Goal: Information Seeking & Learning: Learn about a topic

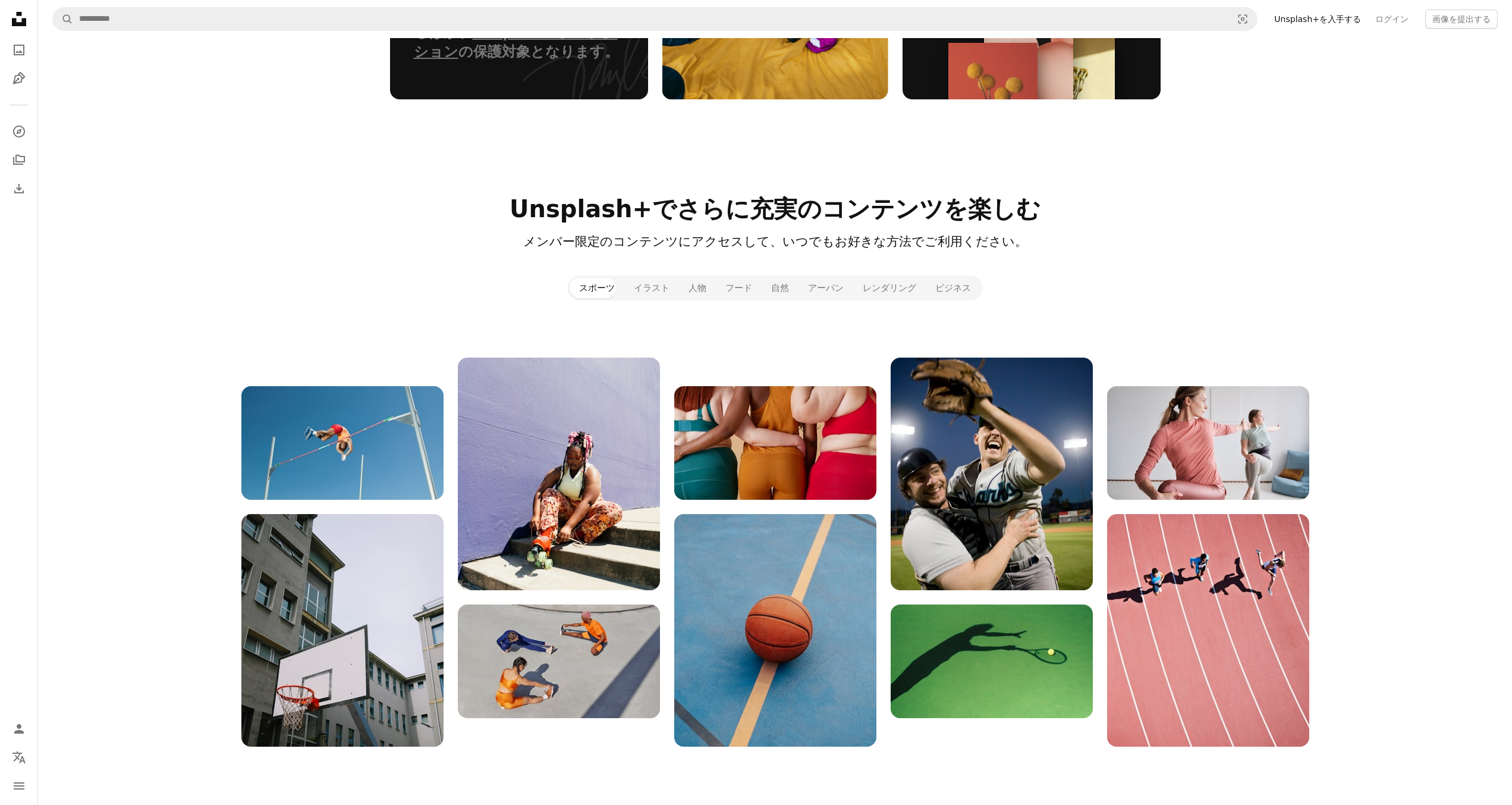
scroll to position [1130, 0]
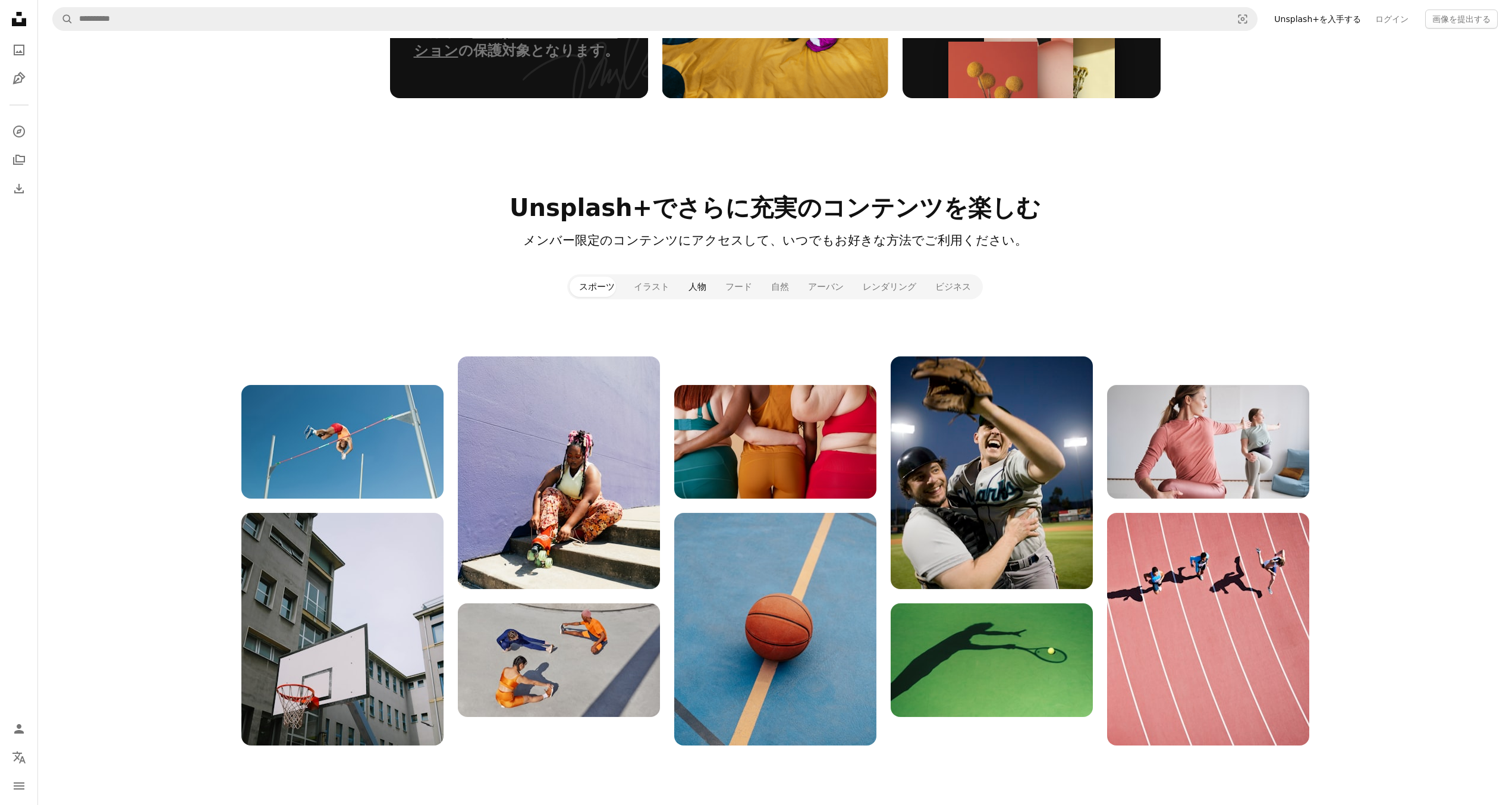
click at [703, 287] on button "人物" at bounding box center [697, 287] width 37 height 20
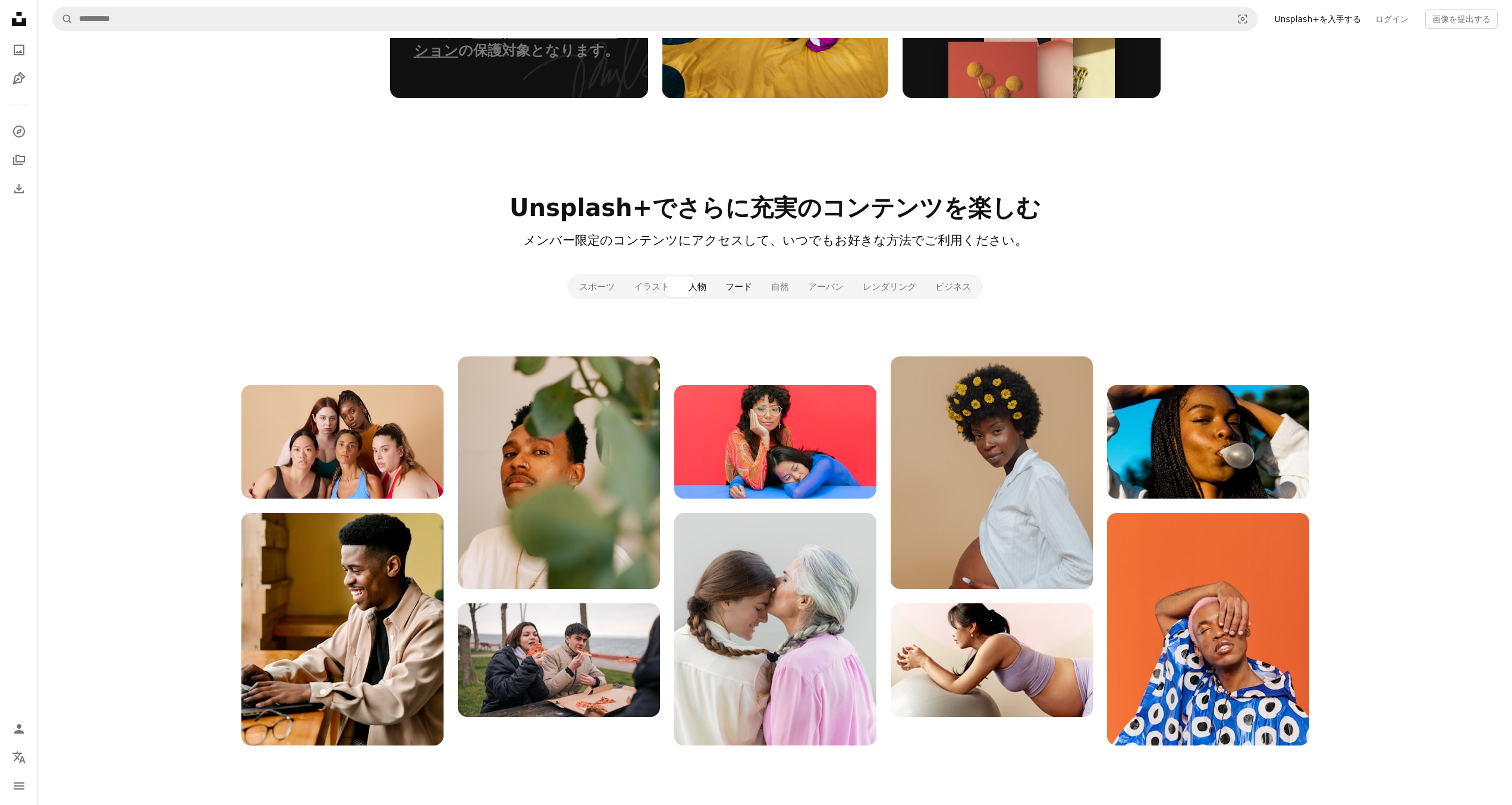
click at [744, 286] on button "フード" at bounding box center [738, 287] width 46 height 20
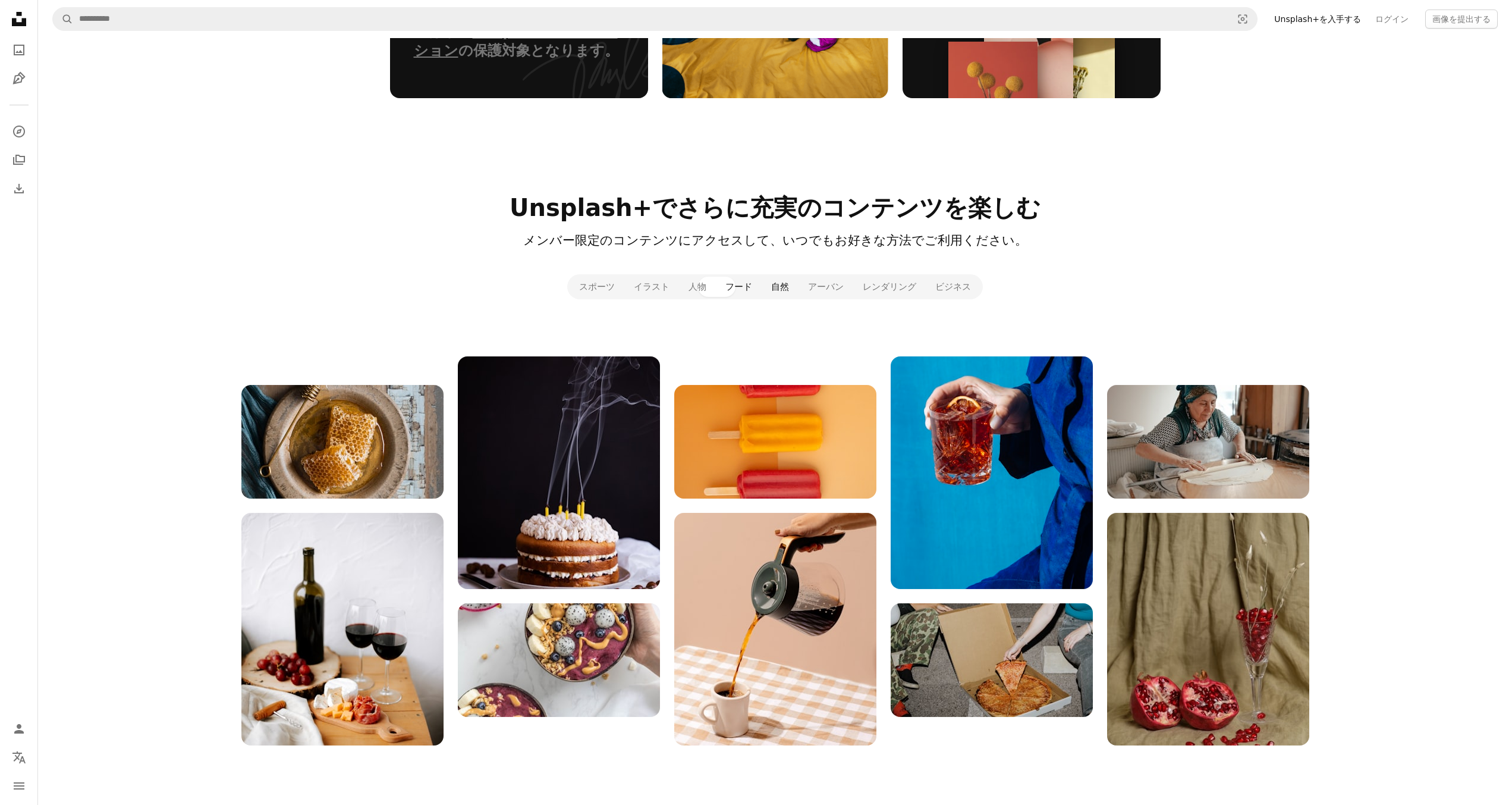
click at [783, 284] on button "自然" at bounding box center [780, 287] width 37 height 20
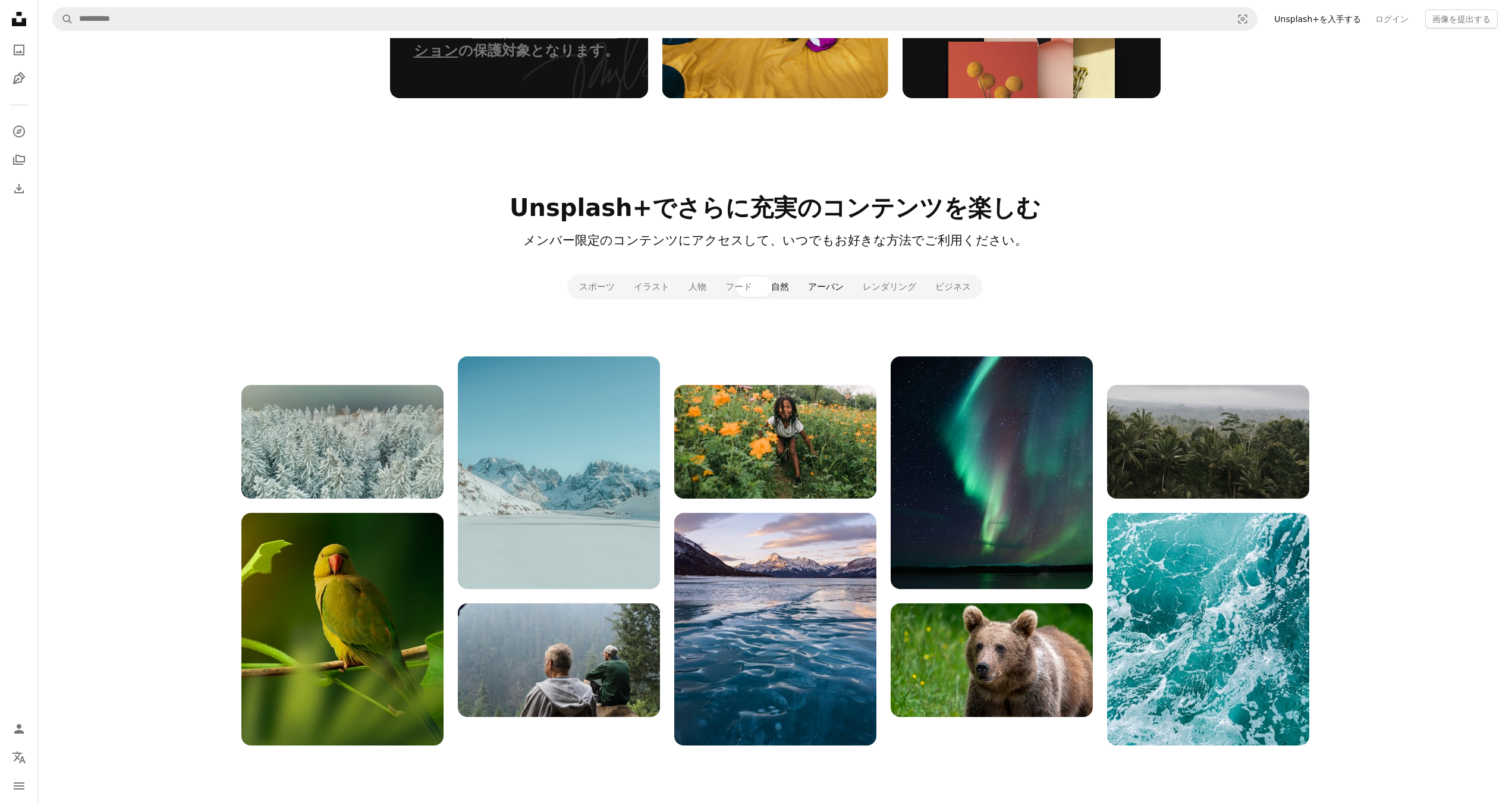
click at [810, 287] on button "アーバン" at bounding box center [825, 287] width 55 height 20
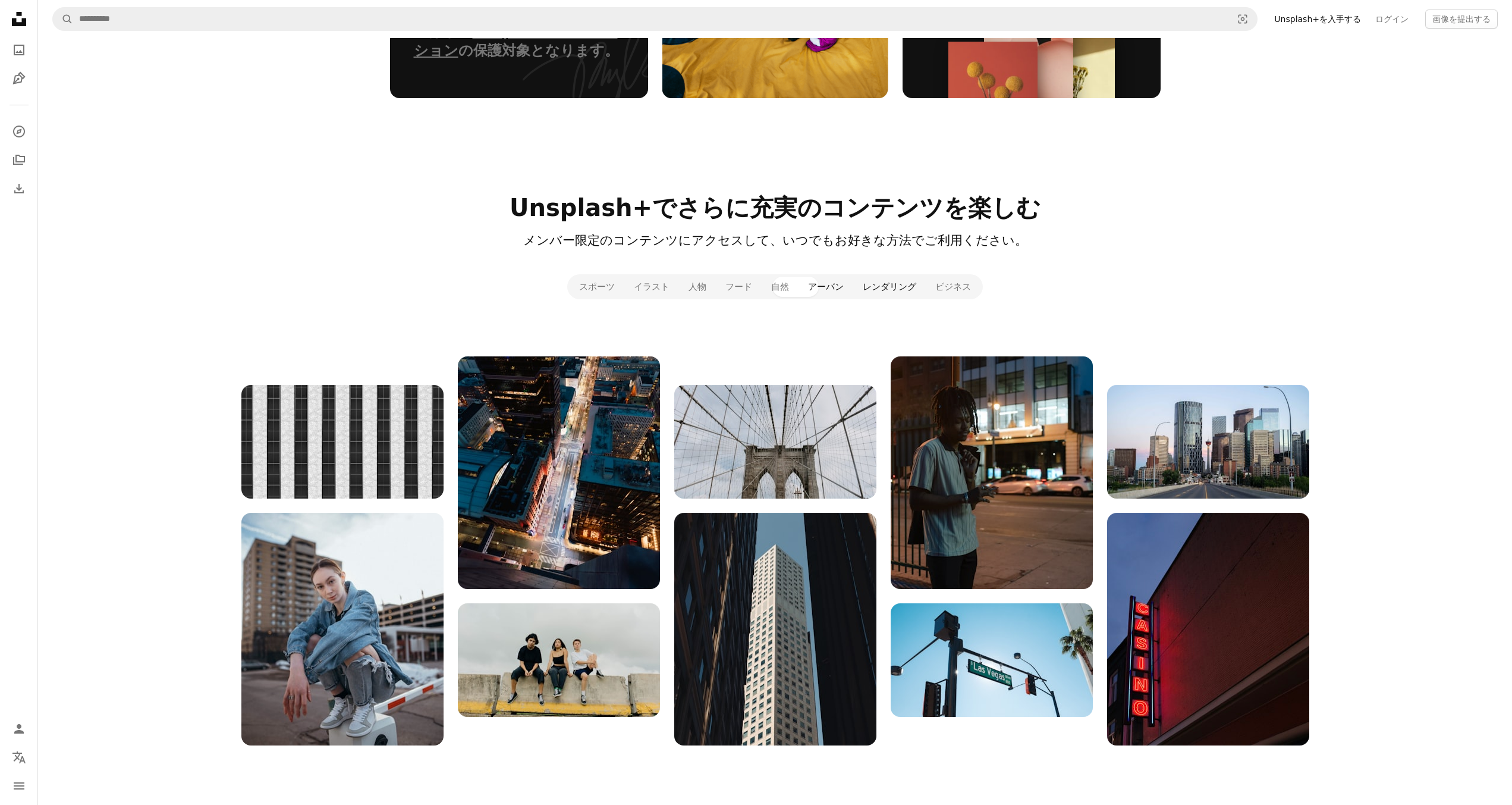
click at [870, 289] on button "レンダリング" at bounding box center [890, 287] width 73 height 20
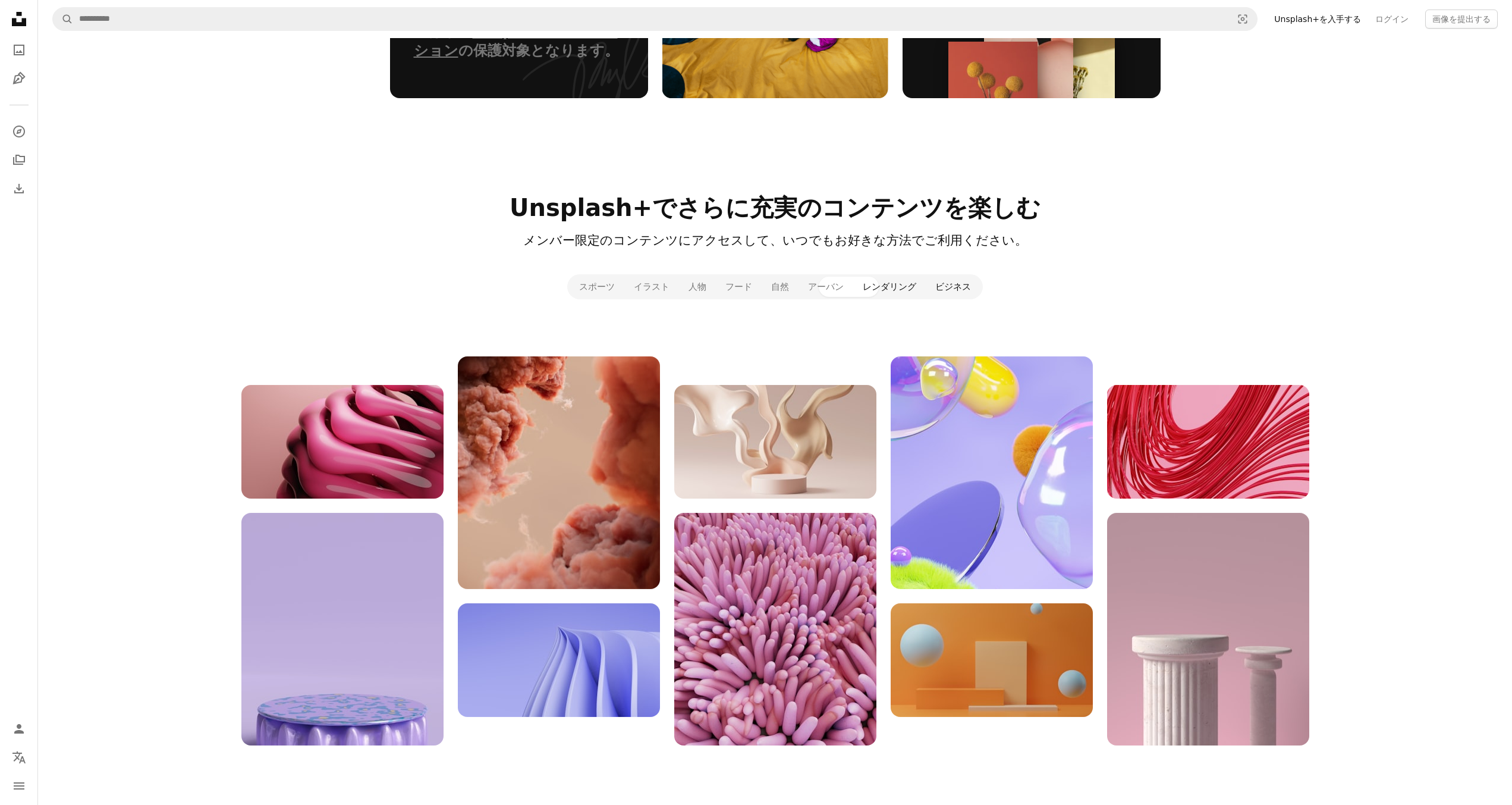
click at [926, 285] on button "ビジネス" at bounding box center [953, 287] width 55 height 20
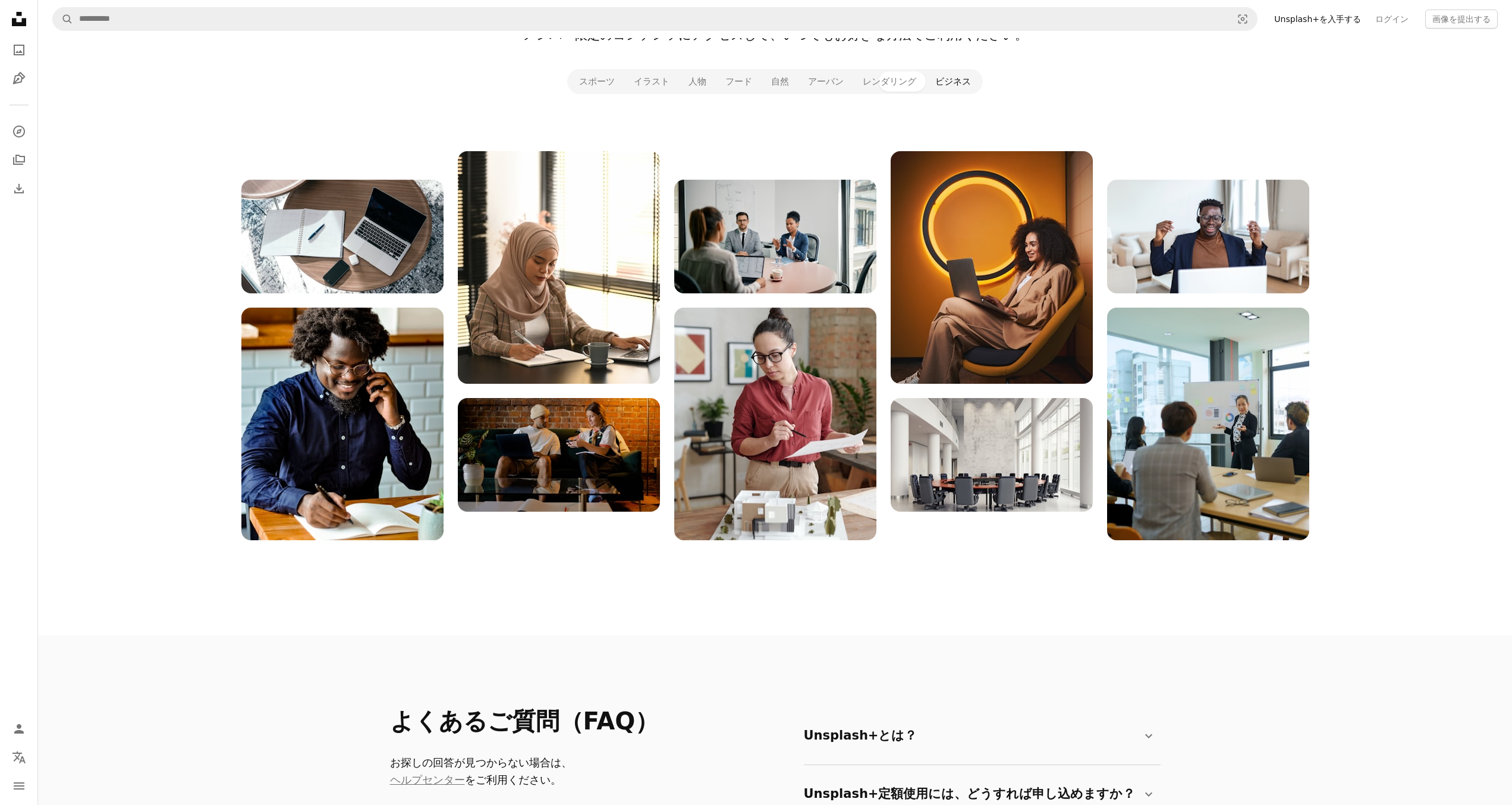
scroll to position [1290, 0]
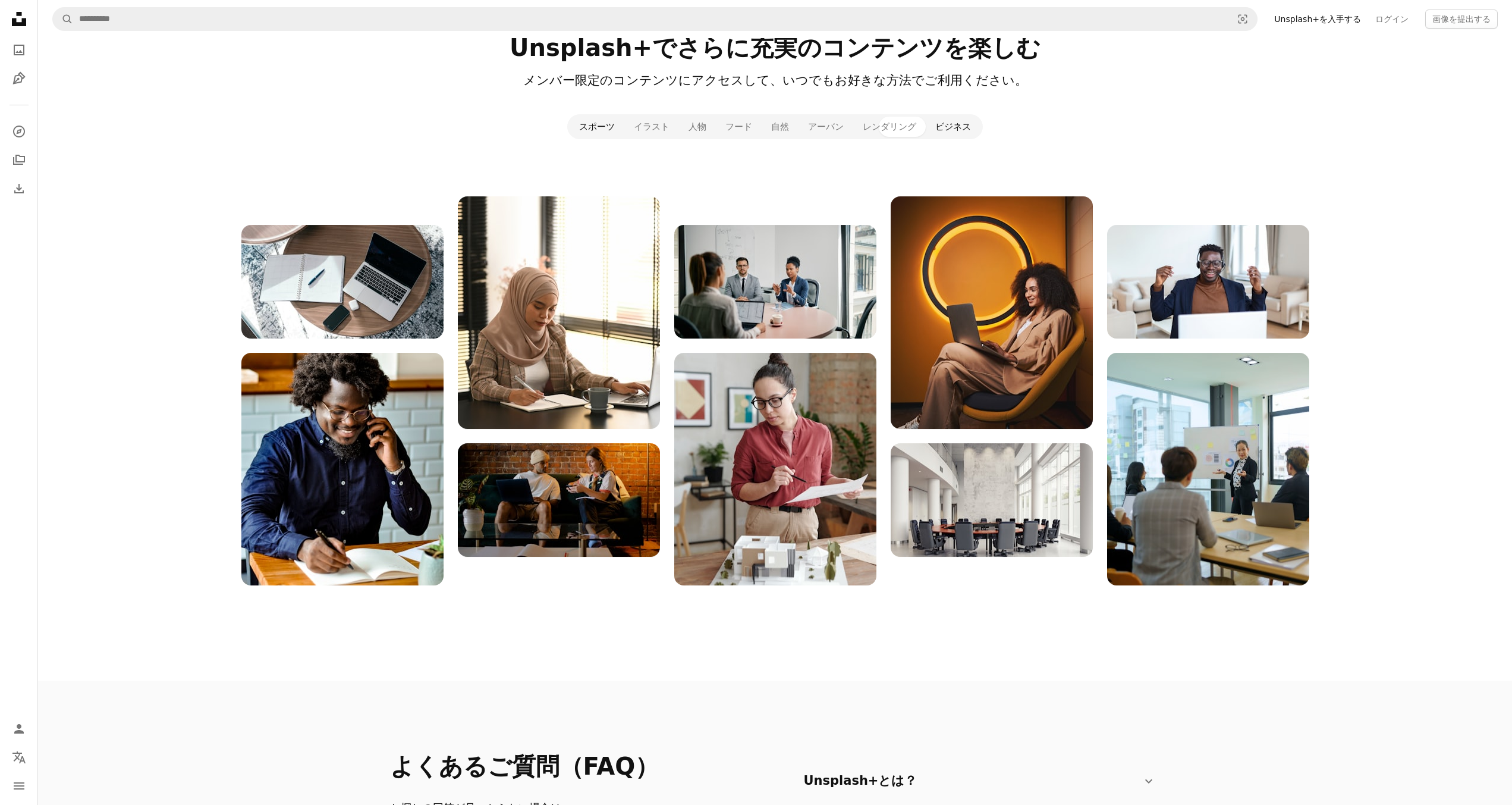
click at [617, 127] on button "スポーツ" at bounding box center [597, 127] width 55 height 20
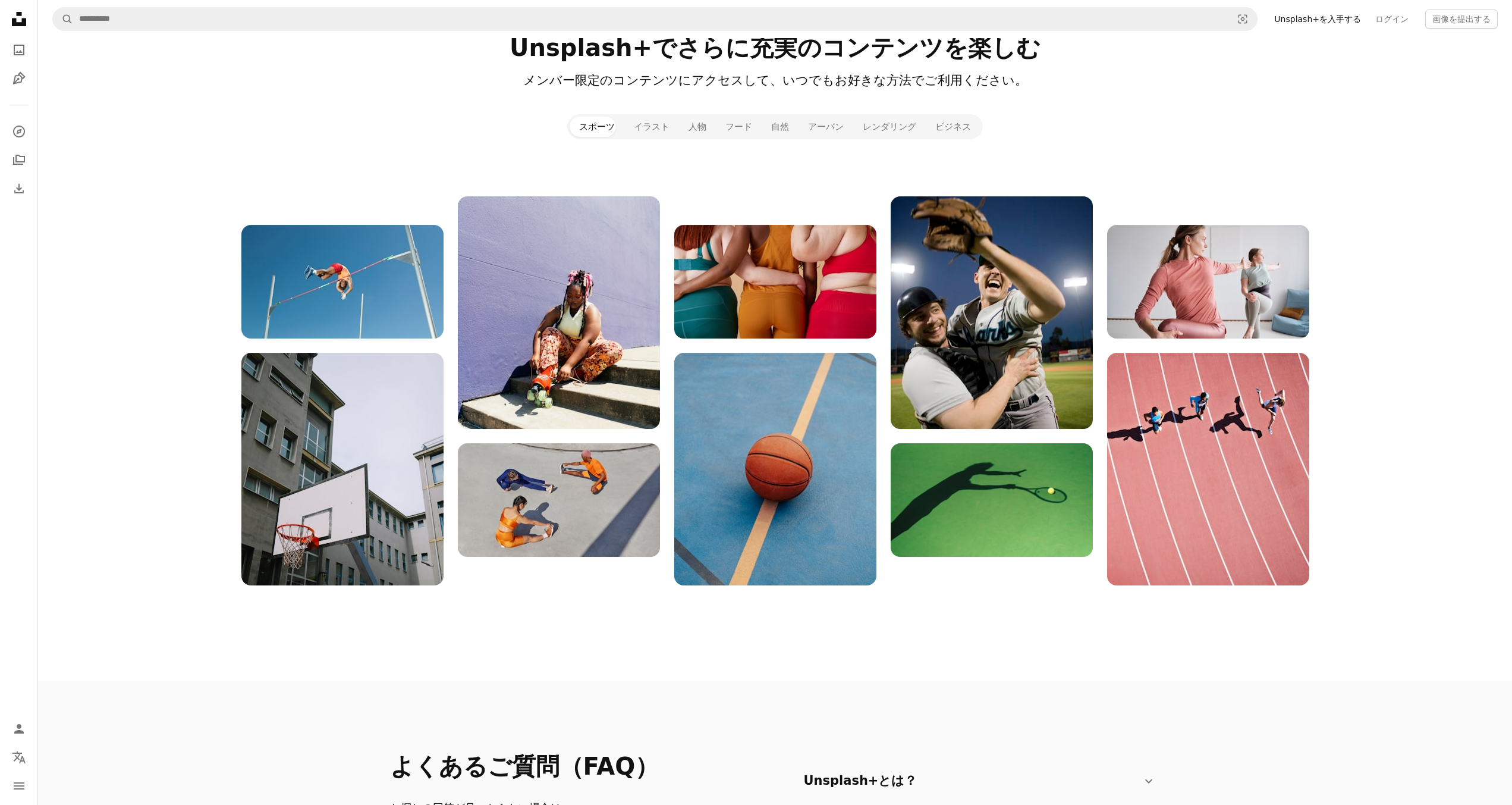
click at [604, 294] on img at bounding box center [559, 312] width 202 height 233
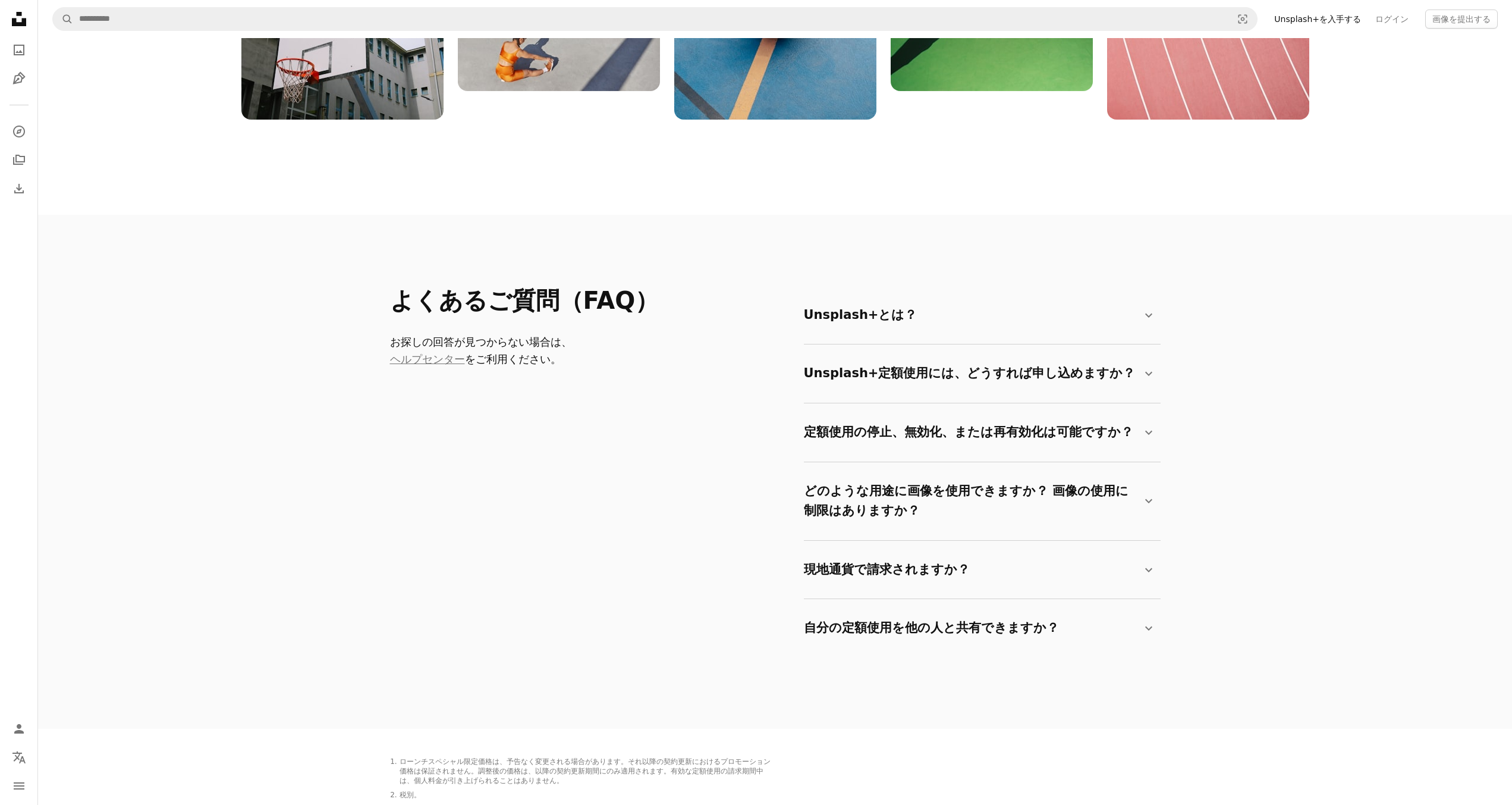
scroll to position [1766, 0]
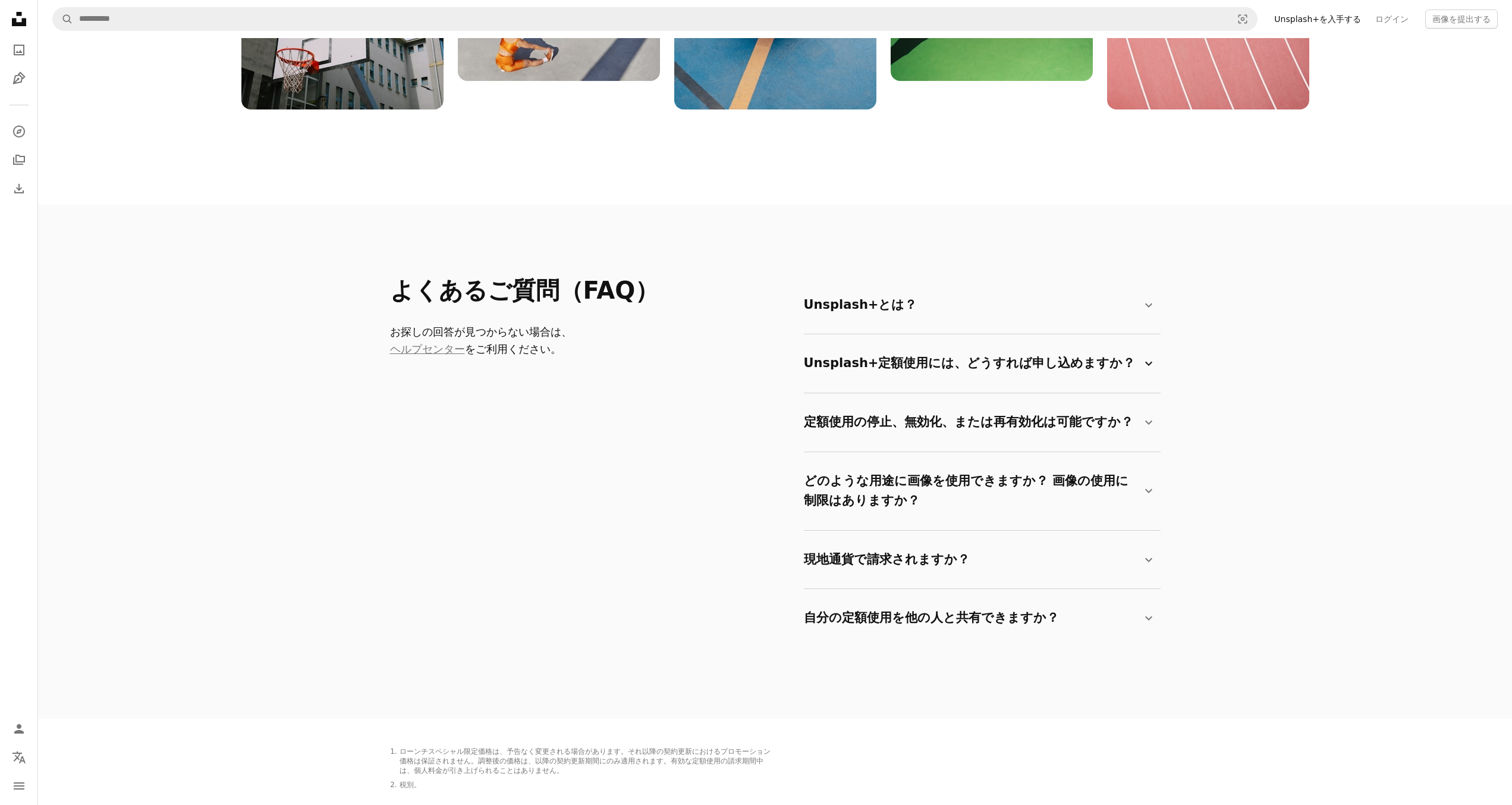
click at [902, 354] on summary "Unsplash+定額使用には、どうすれば申し込めますか？ Chevron down" at bounding box center [980, 363] width 352 height 39
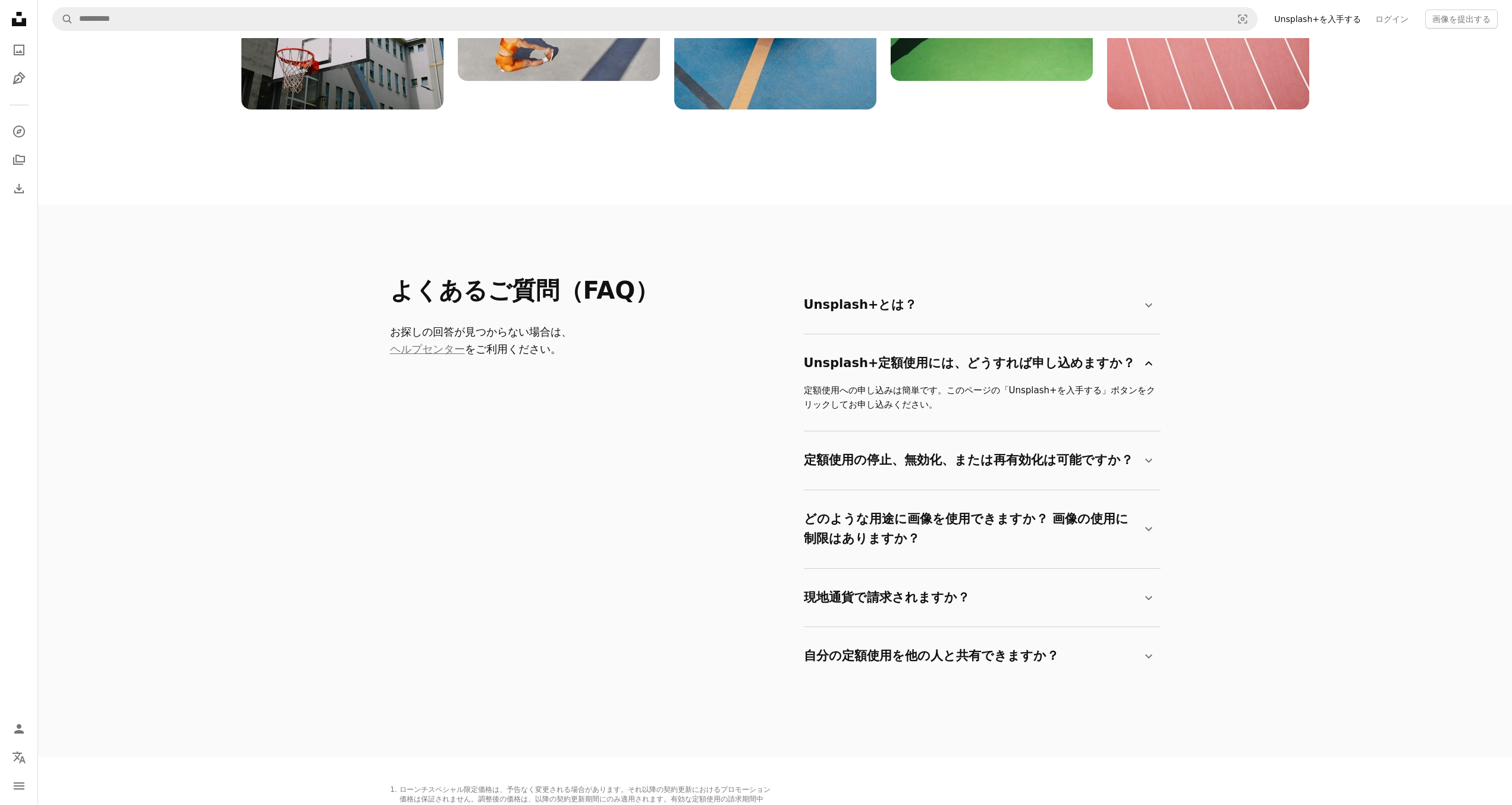
click at [903, 356] on summary "Unsplash+定額使用には、どうすれば申し込めますか？ Chevron down" at bounding box center [980, 363] width 352 height 39
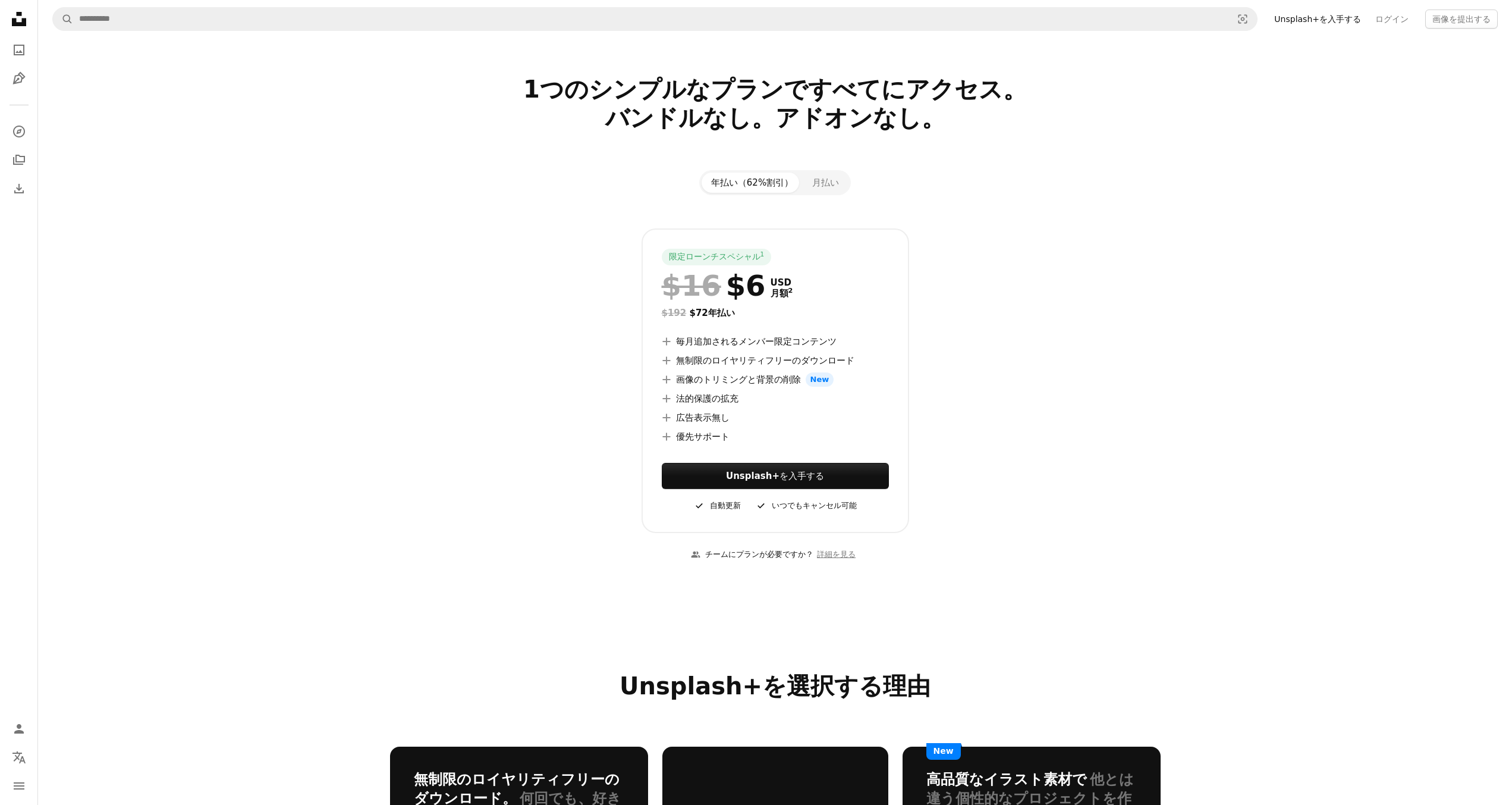
scroll to position [0, 0]
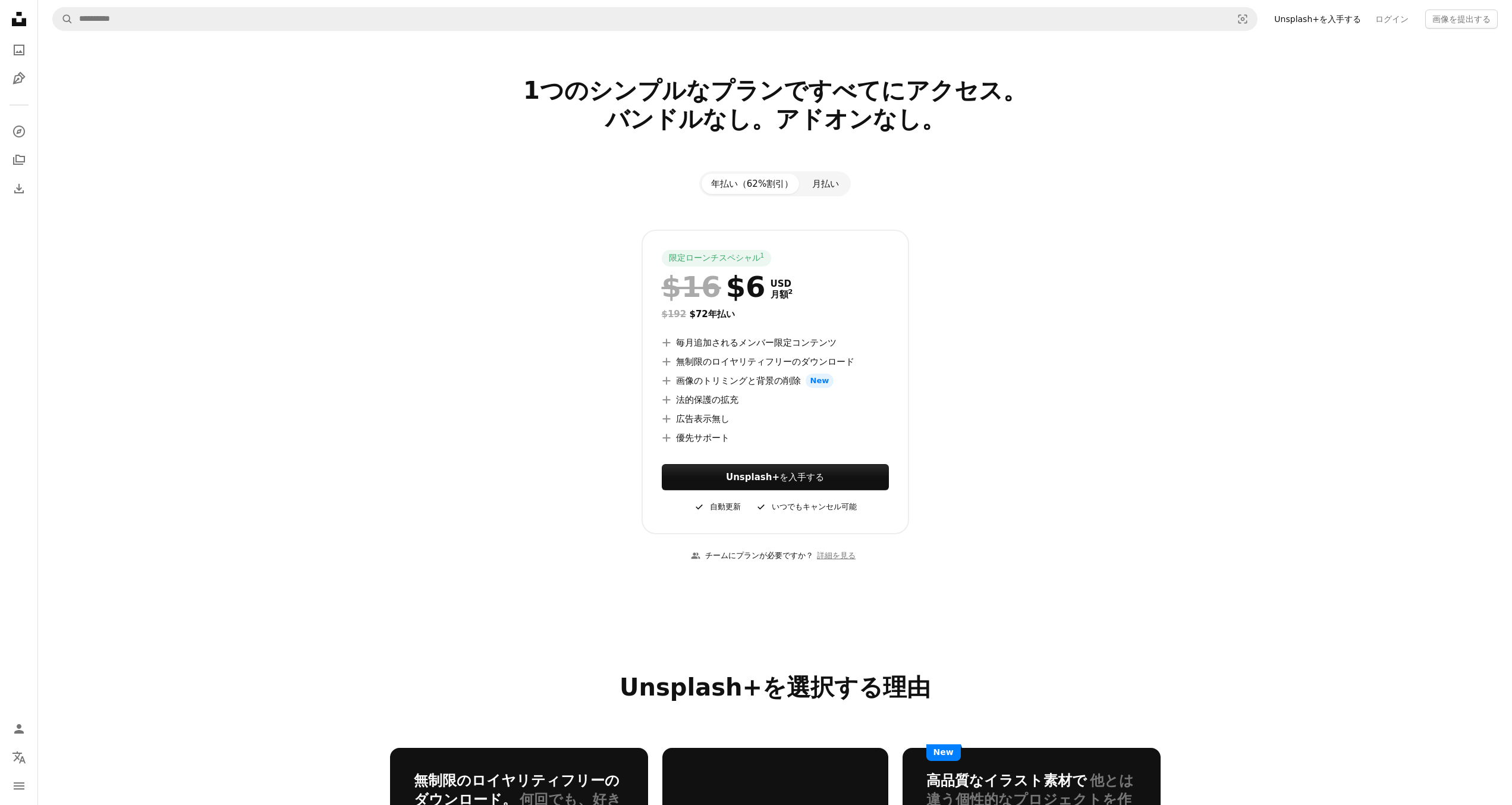
click at [819, 186] on button "月払い" at bounding box center [825, 184] width 46 height 20
click at [788, 188] on button "年払い（62%割引）" at bounding box center [752, 184] width 101 height 20
click at [821, 187] on button "月払い" at bounding box center [825, 184] width 46 height 20
click at [779, 188] on button "年払い（62%割引）" at bounding box center [752, 184] width 101 height 20
click at [21, 19] on icon "Unsplash logo Unsplash ホーム" at bounding box center [19, 19] width 24 height 24
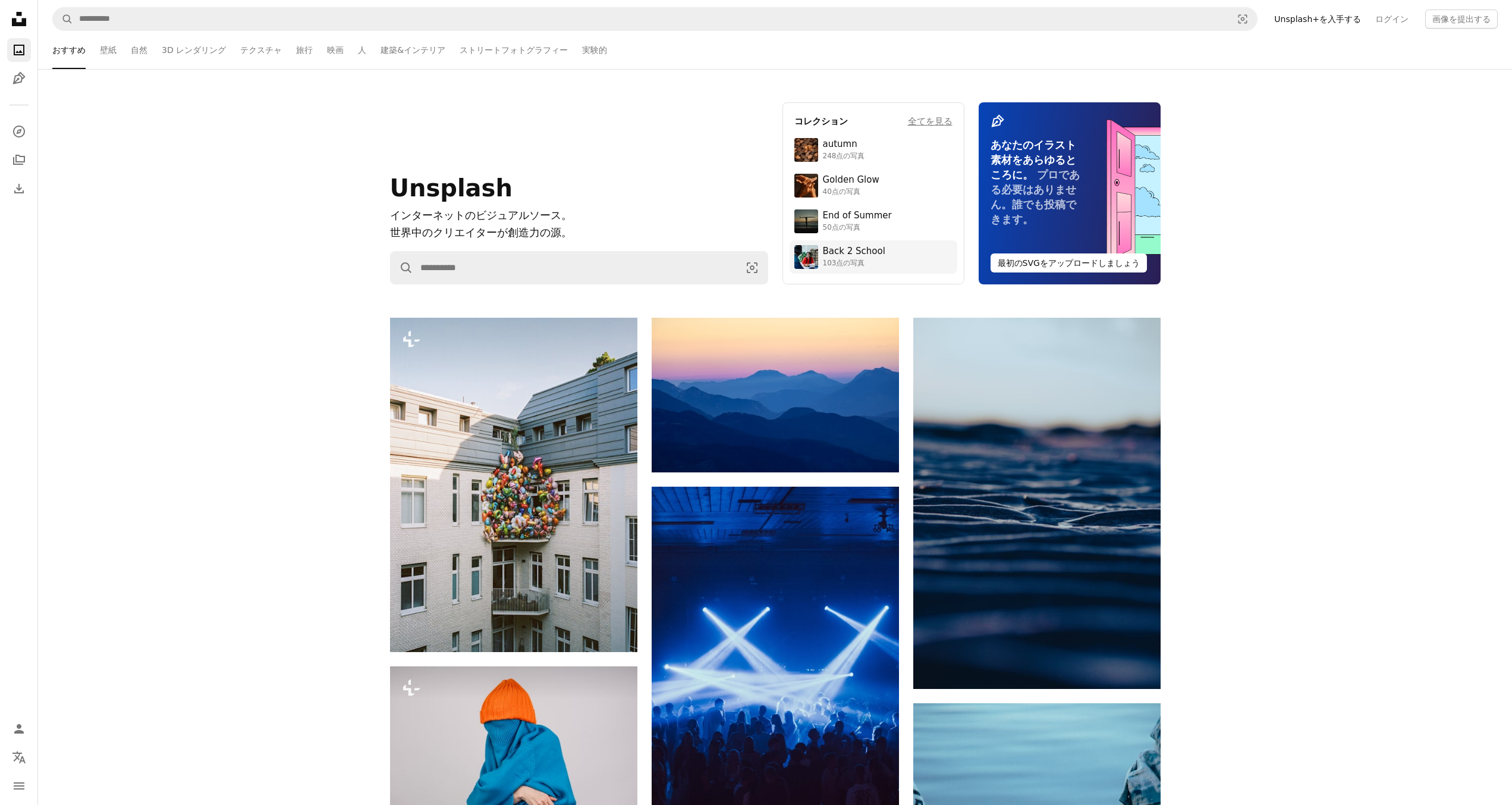
click at [878, 256] on div "Back 2 School" at bounding box center [854, 251] width 63 height 12
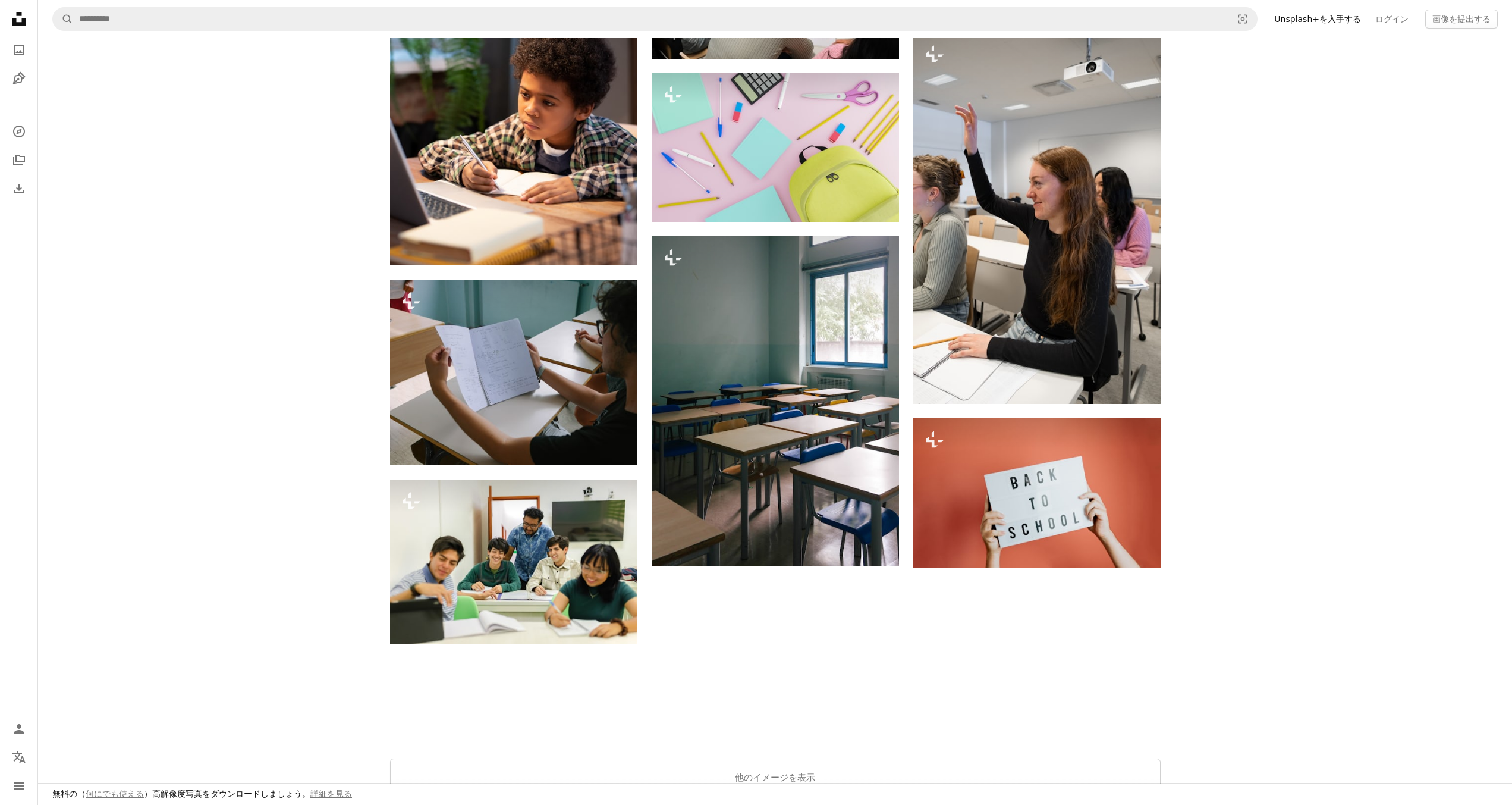
scroll to position [1309, 0]
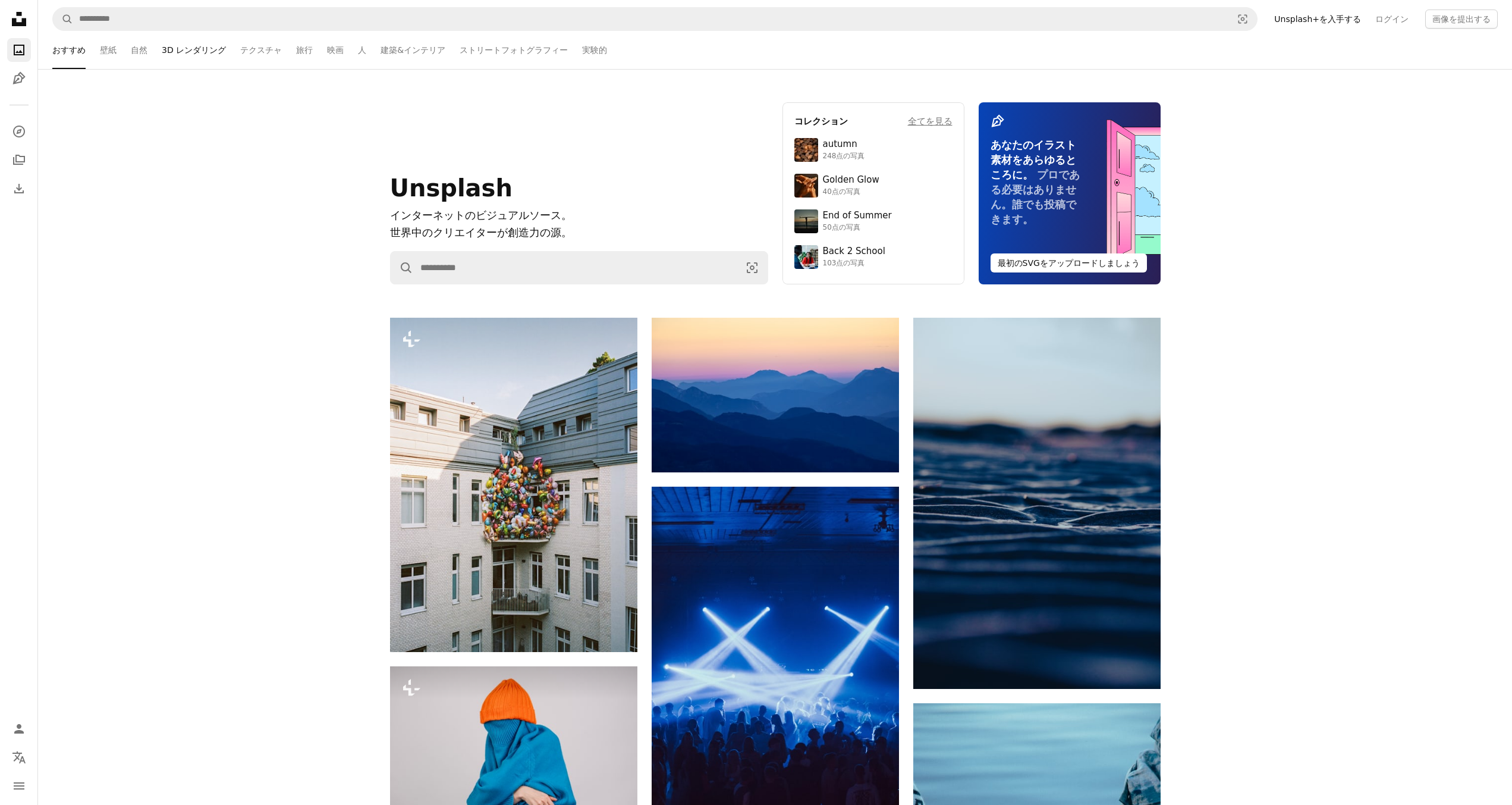
click at [178, 48] on link "3D レンダリング" at bounding box center [193, 49] width 64 height 38
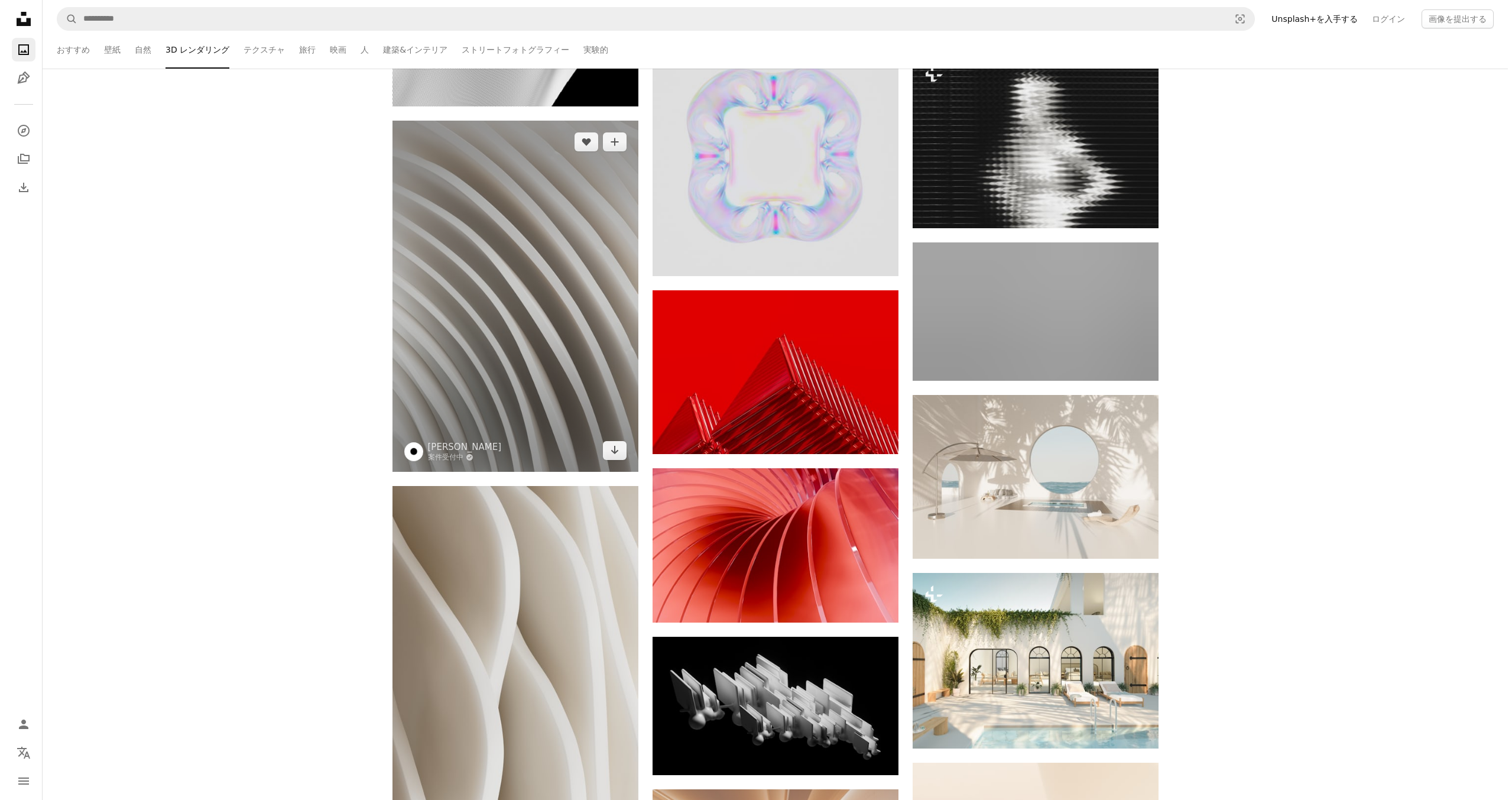
scroll to position [24891, 0]
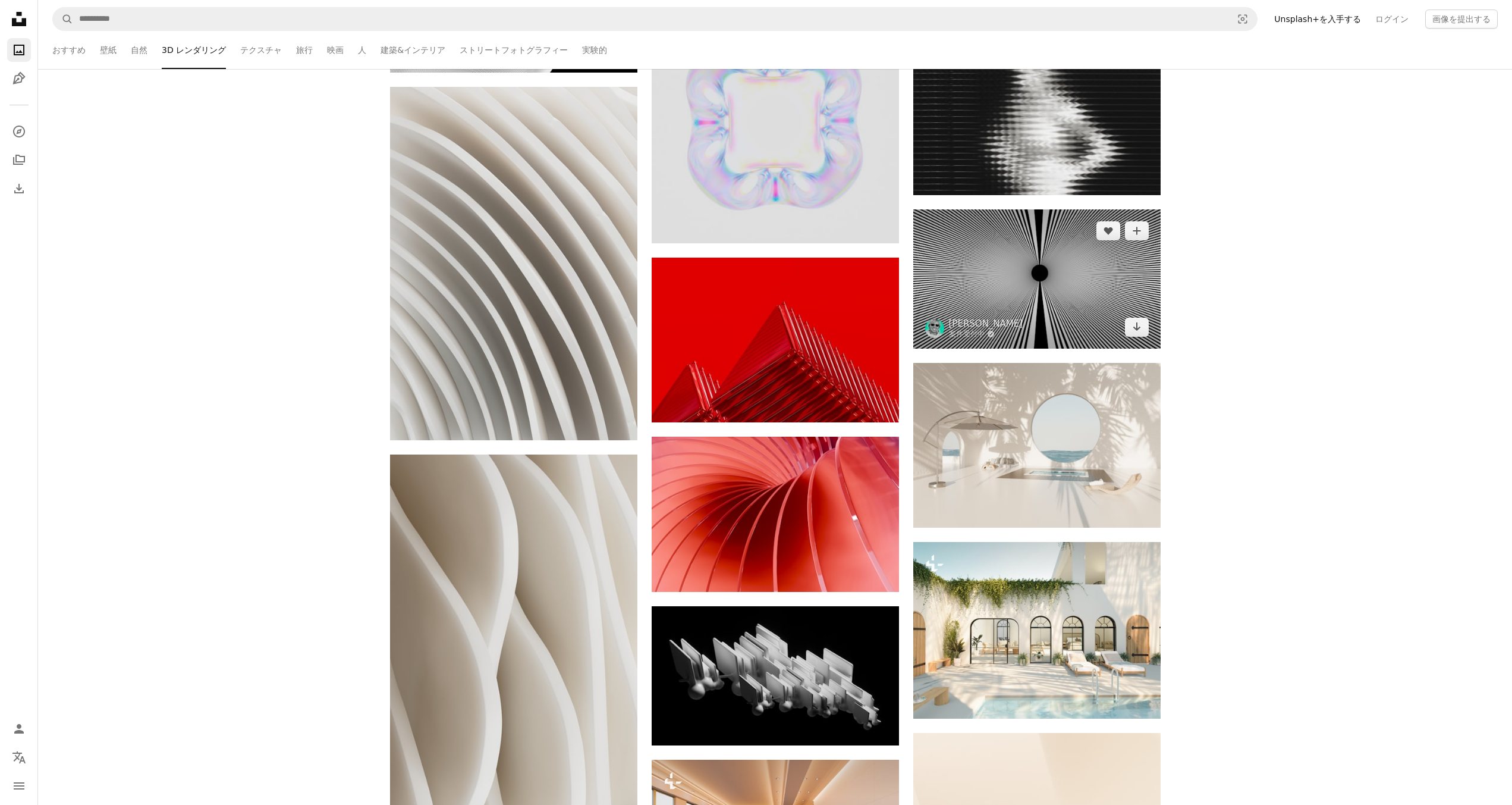
click at [966, 312] on img at bounding box center [1037, 279] width 247 height 139
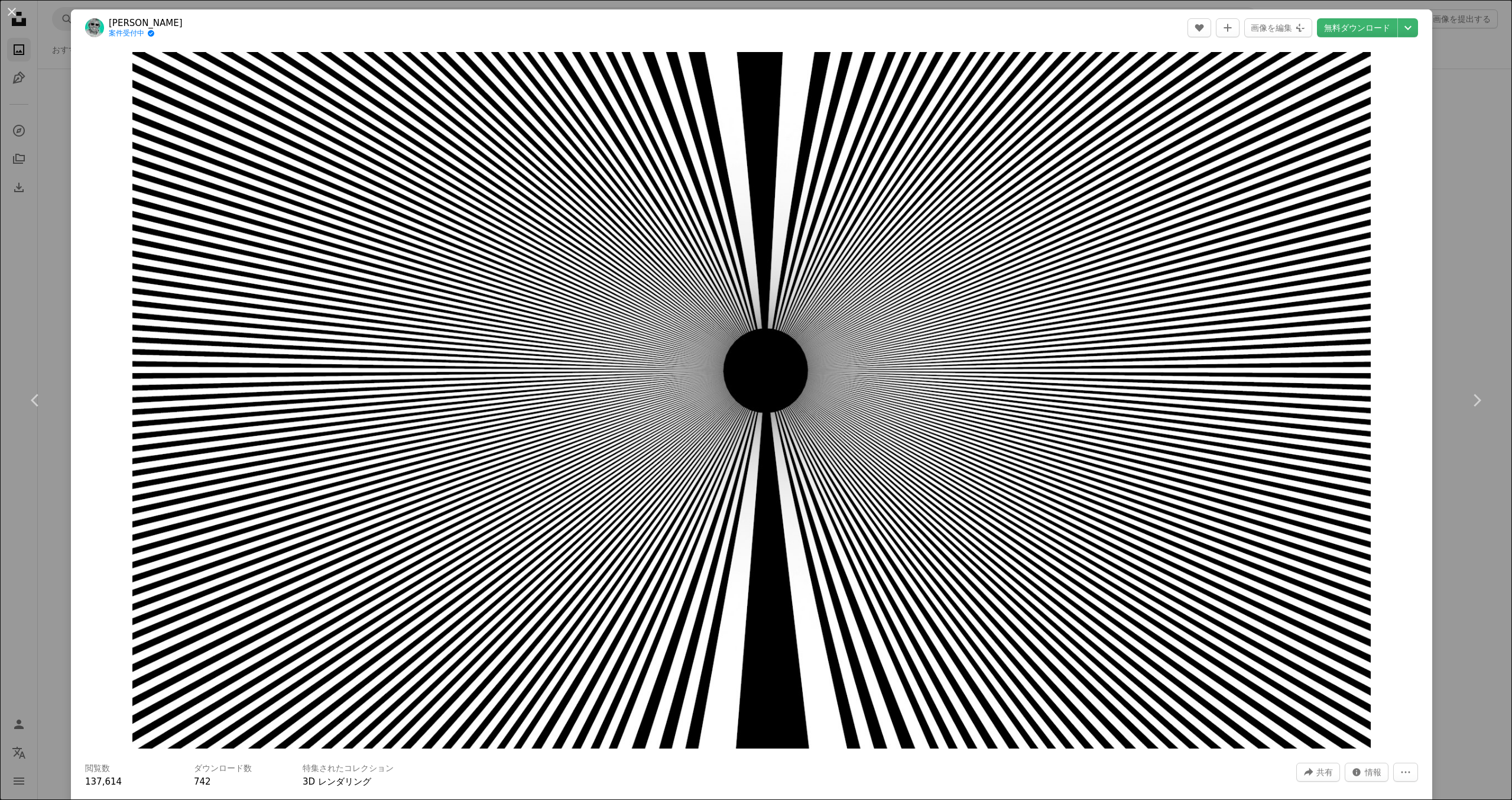
click at [590, 2] on div "An X shape Chevron left Chevron right [PERSON_NAME] 案件受付中 A checkmark inside of…" at bounding box center [756, 400] width 1512 height 800
click at [597, 4] on nav "A magnifying glass Visual search Unsplash+を入手する ログイン 画像を提出する" at bounding box center [774, 18] width 1474 height 38
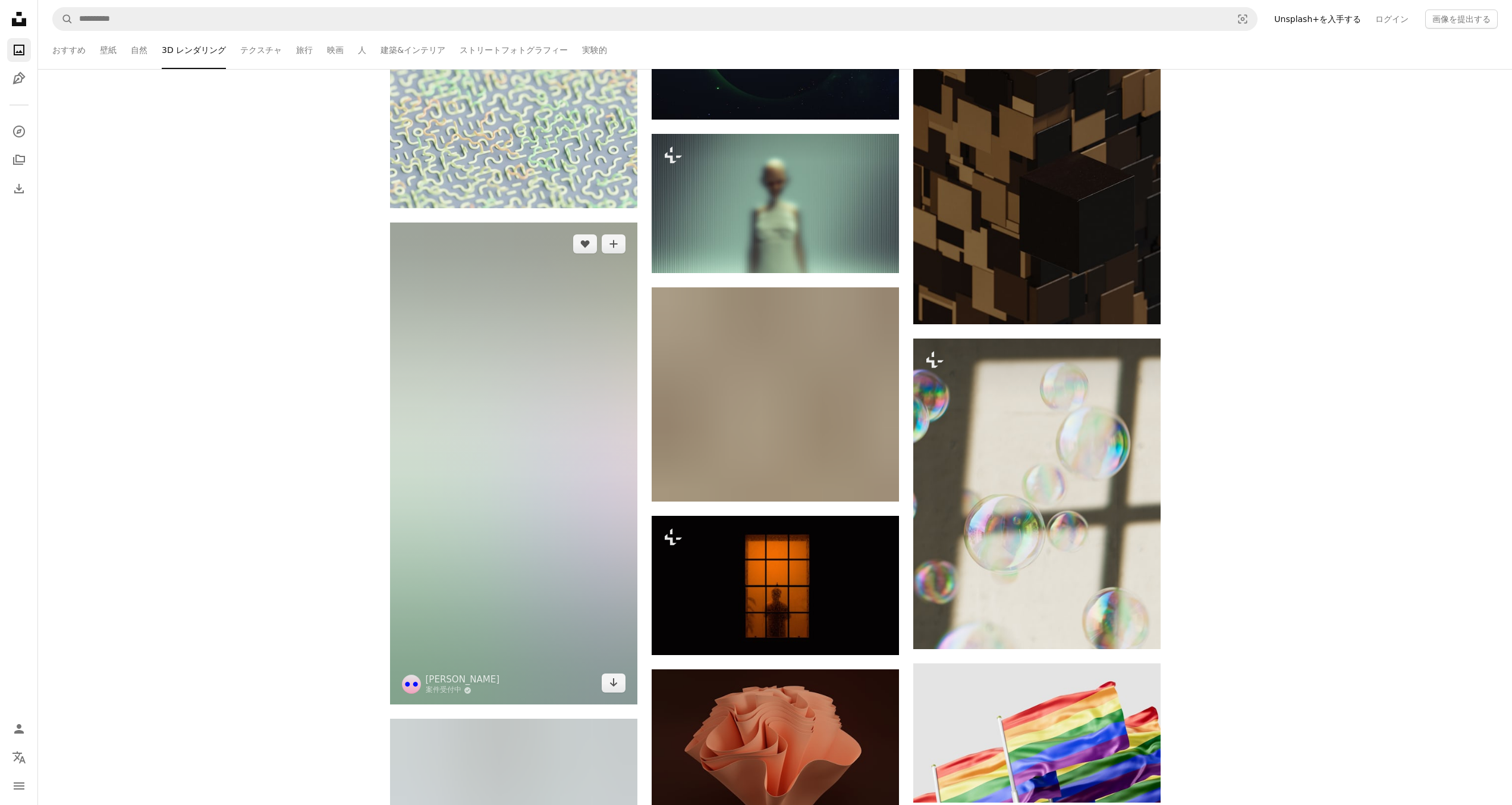
scroll to position [29448, 0]
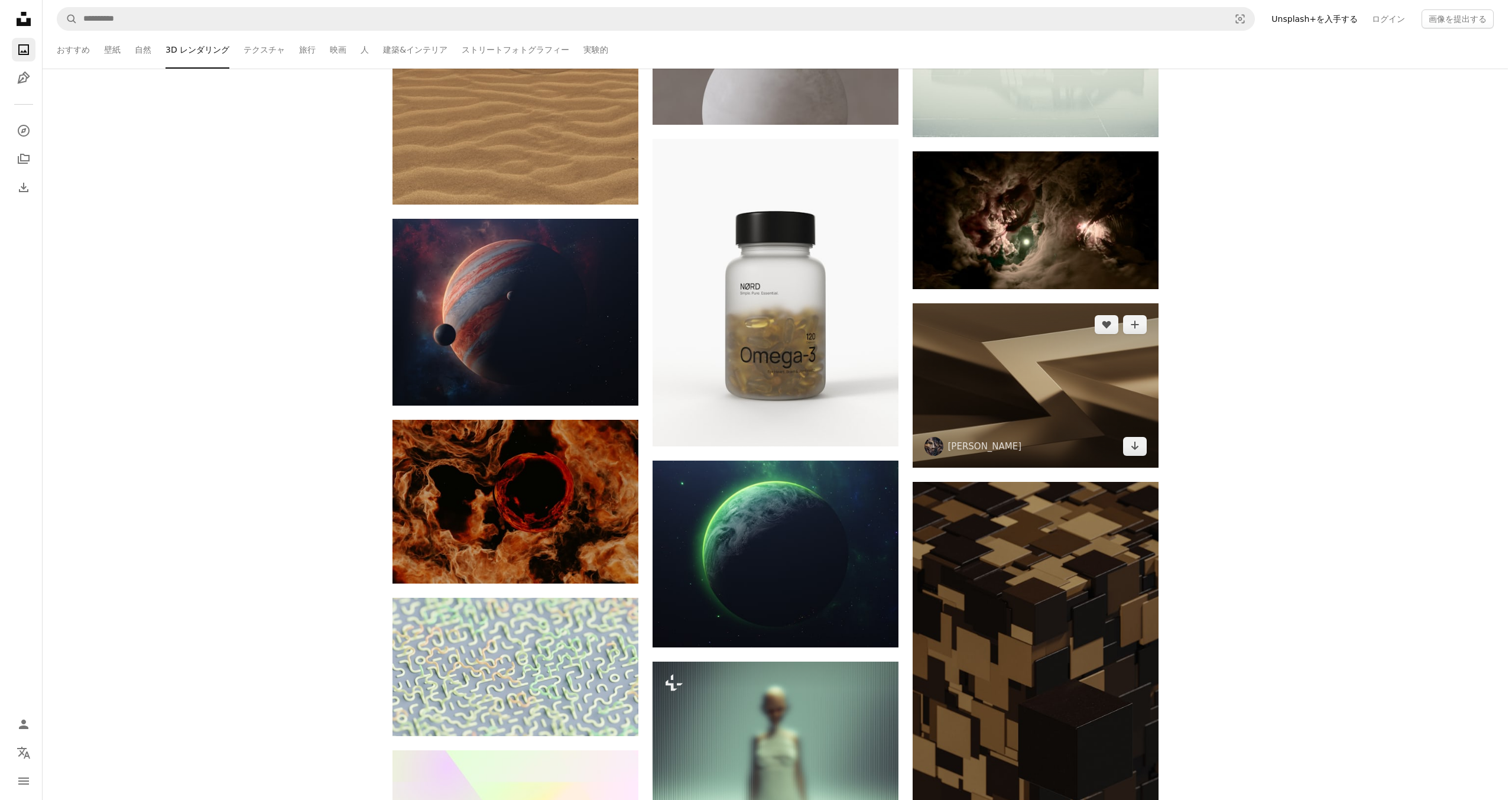
scroll to position [28379, 0]
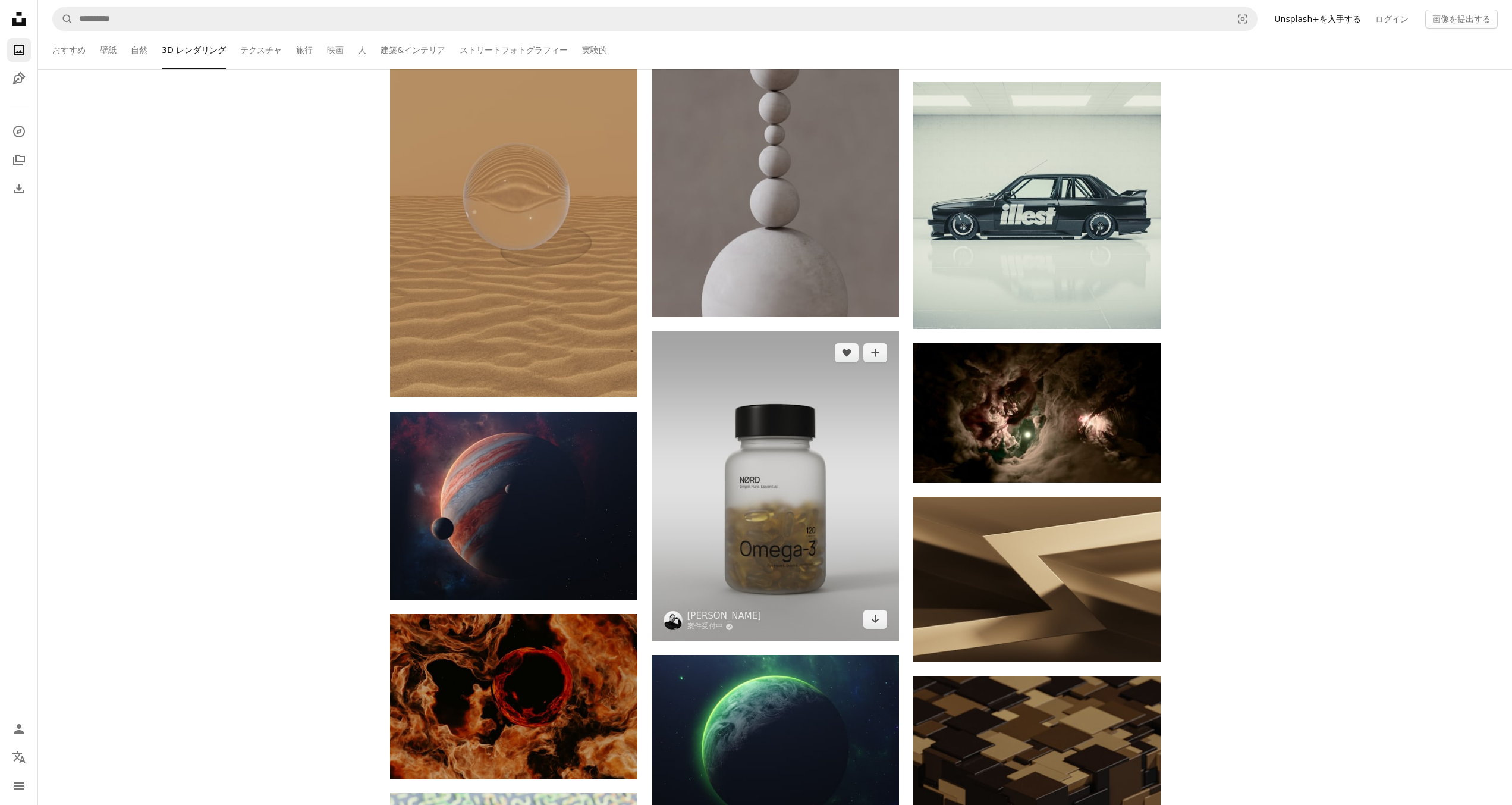
click at [797, 487] on img at bounding box center [775, 486] width 247 height 309
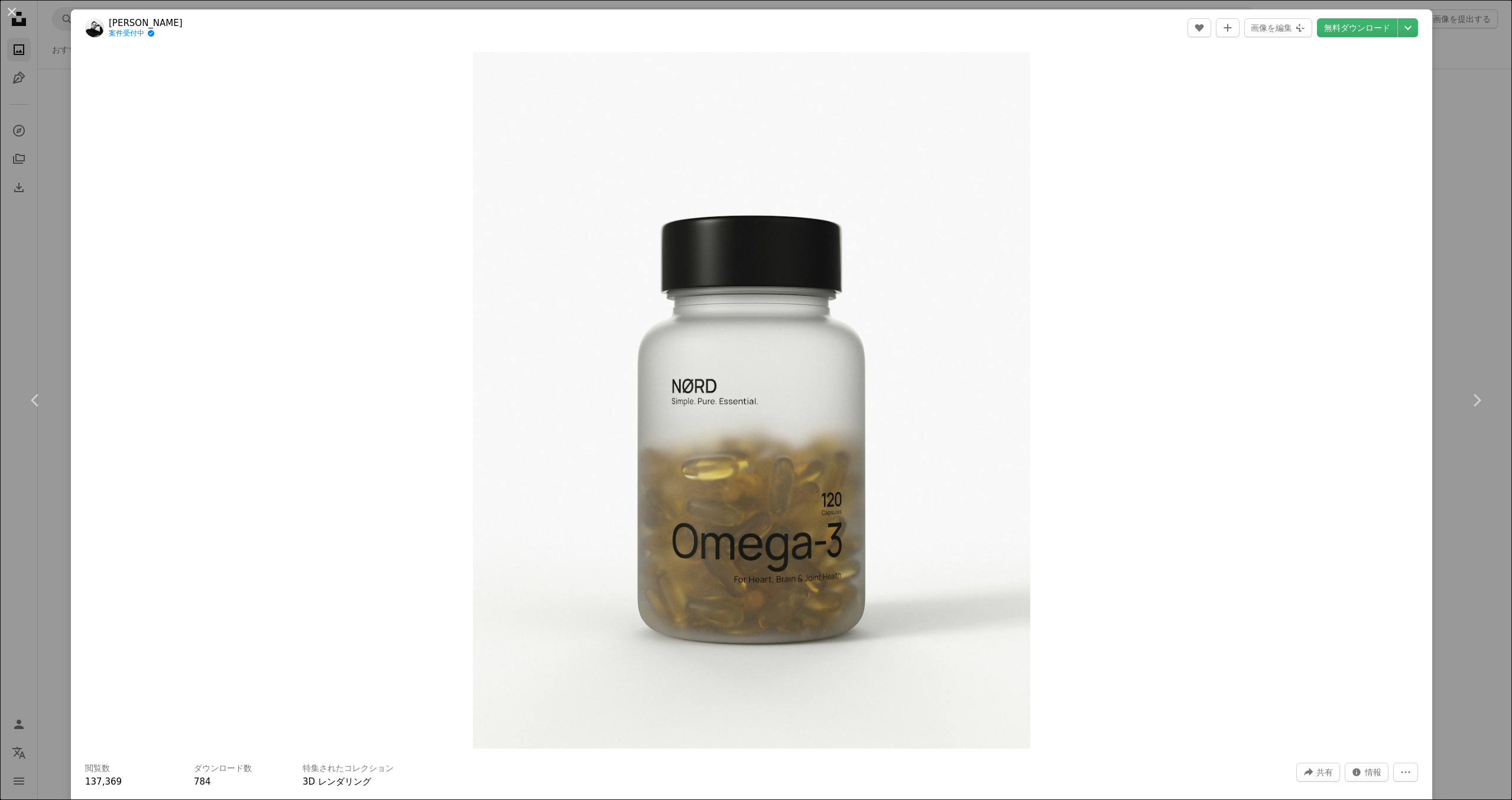
click at [96, 31] on img at bounding box center [94, 28] width 19 height 19
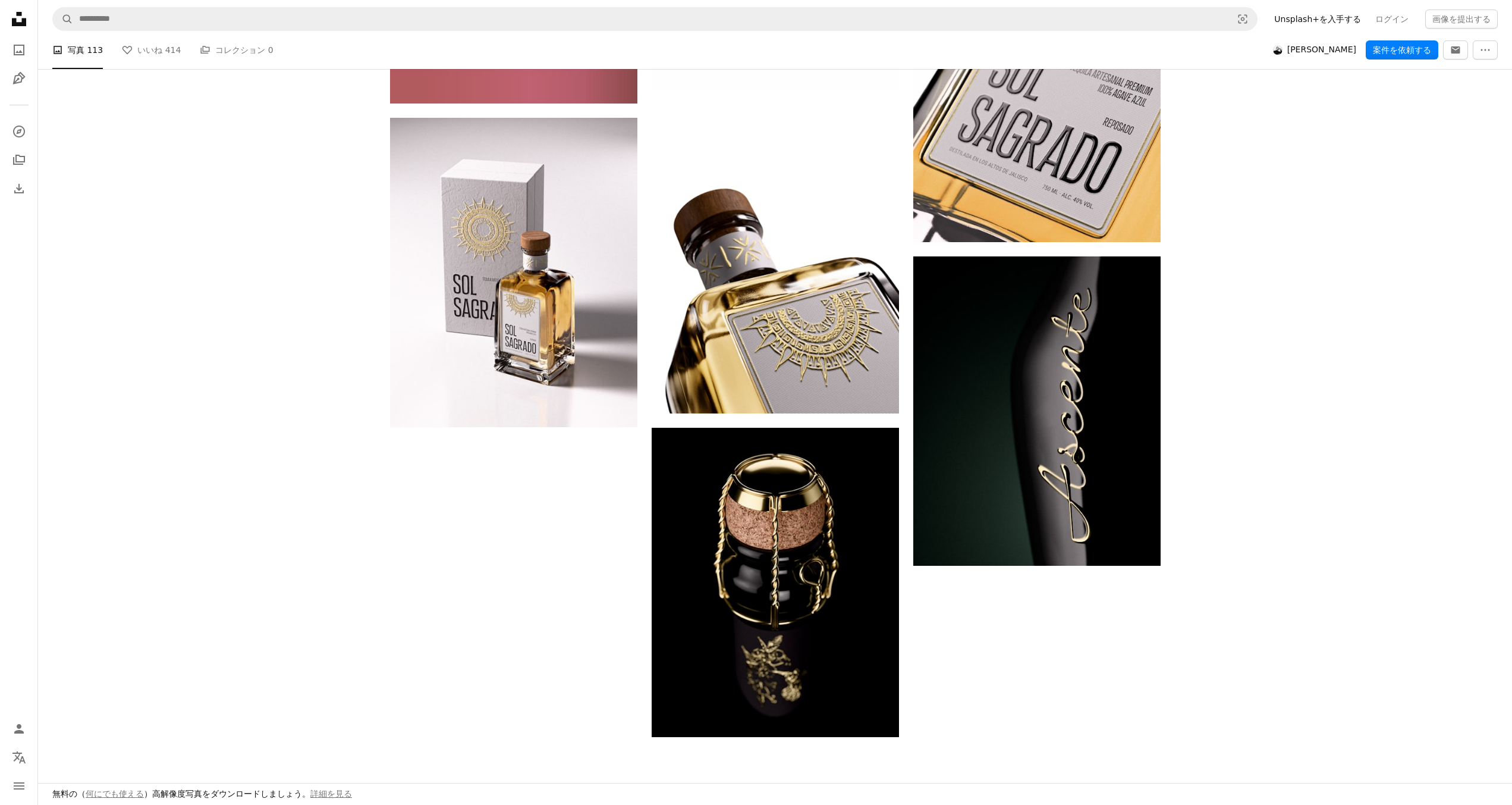
scroll to position [1963, 0]
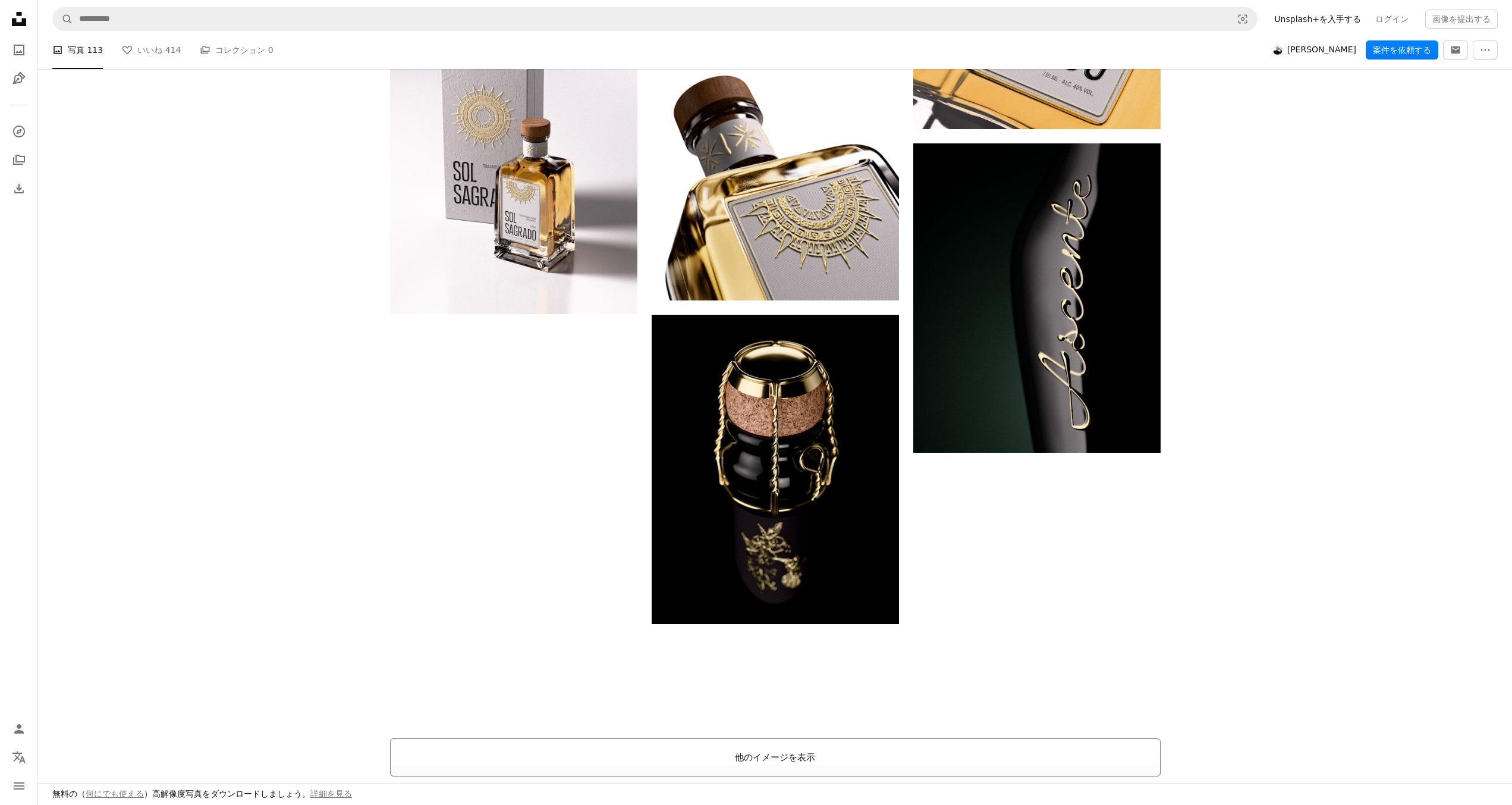
click at [752, 748] on button "他のイメージを表示" at bounding box center [775, 757] width 771 height 38
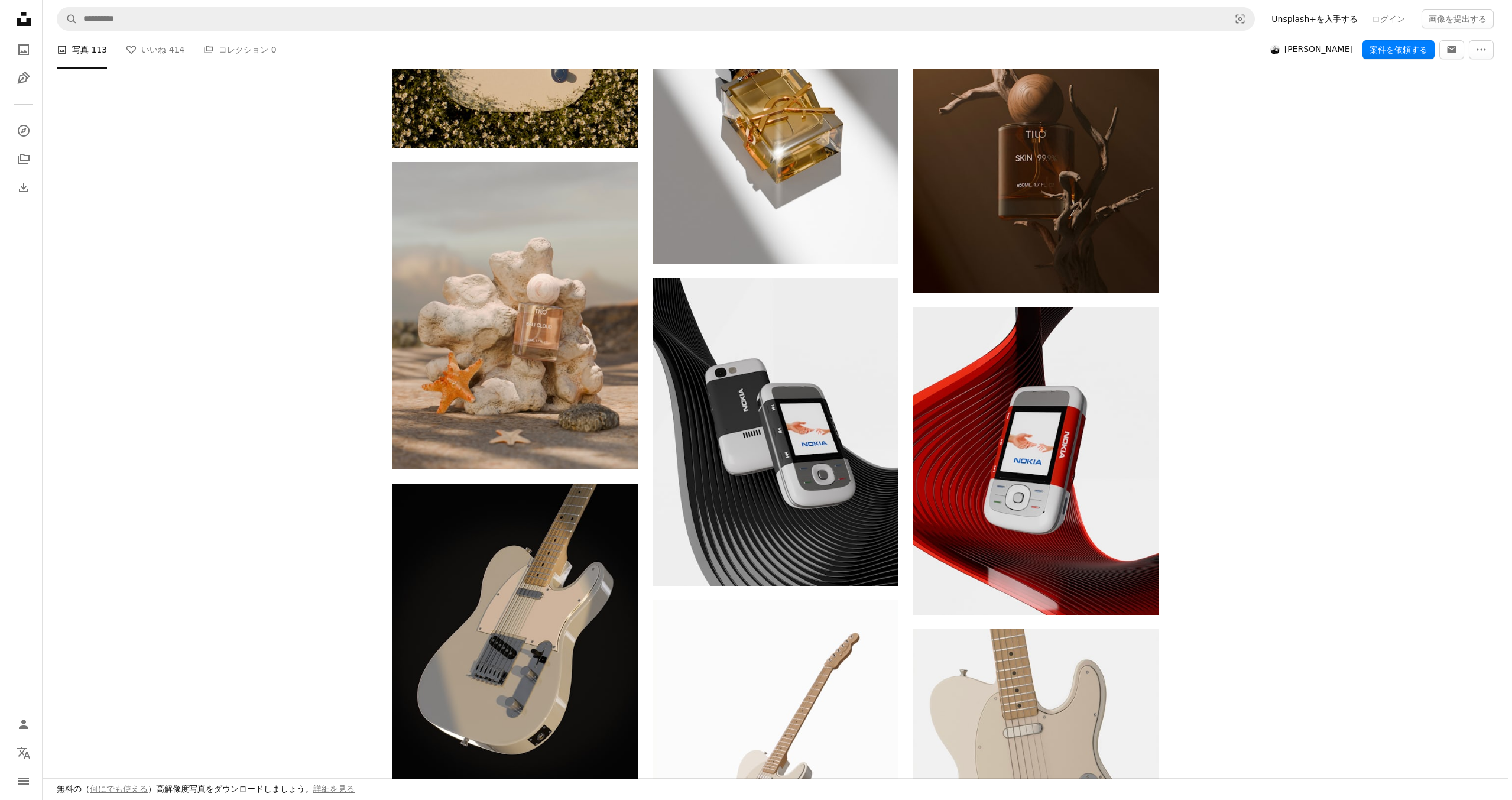
scroll to position [6977, 0]
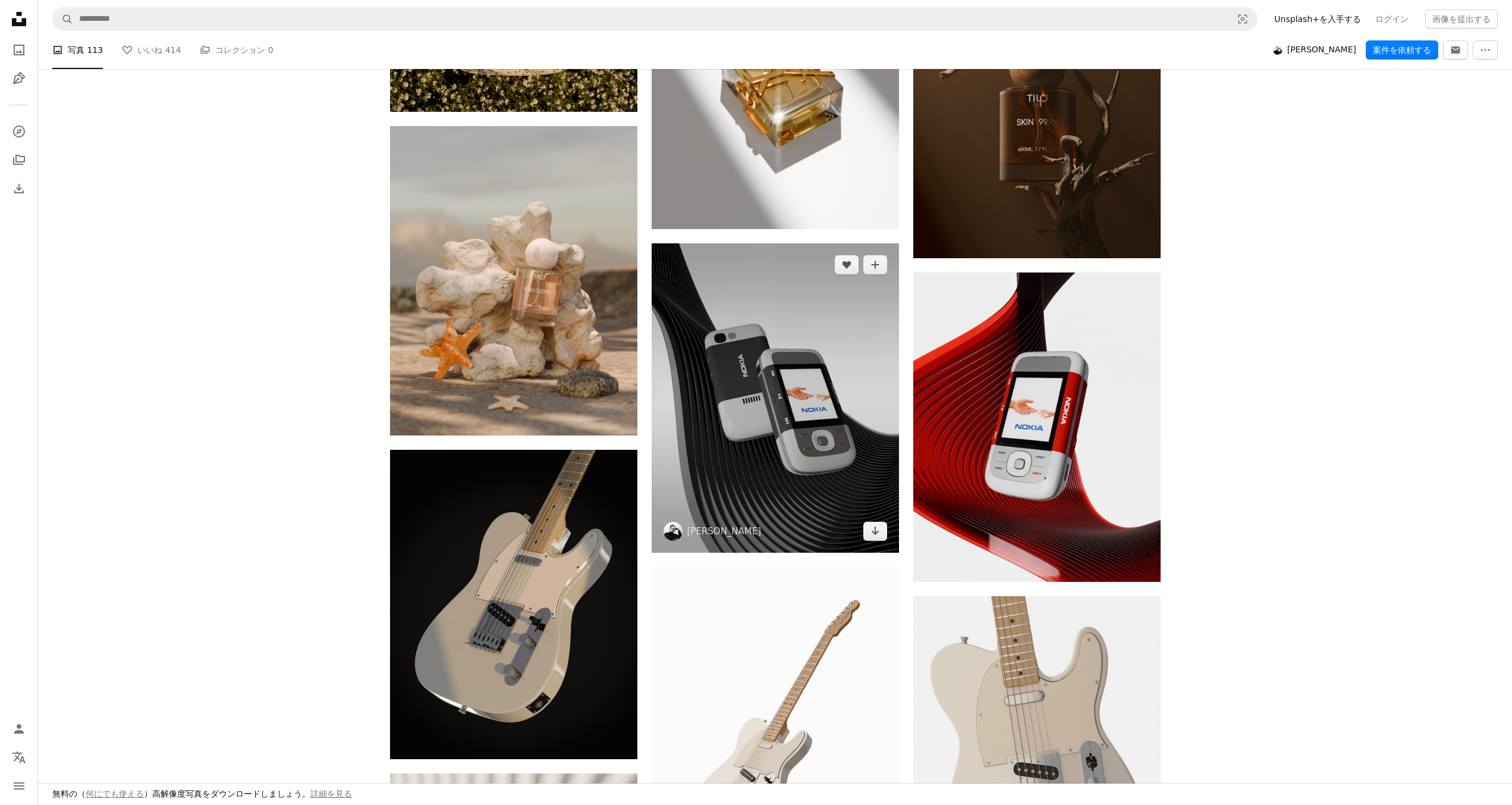
click at [702, 451] on img at bounding box center [775, 398] width 247 height 309
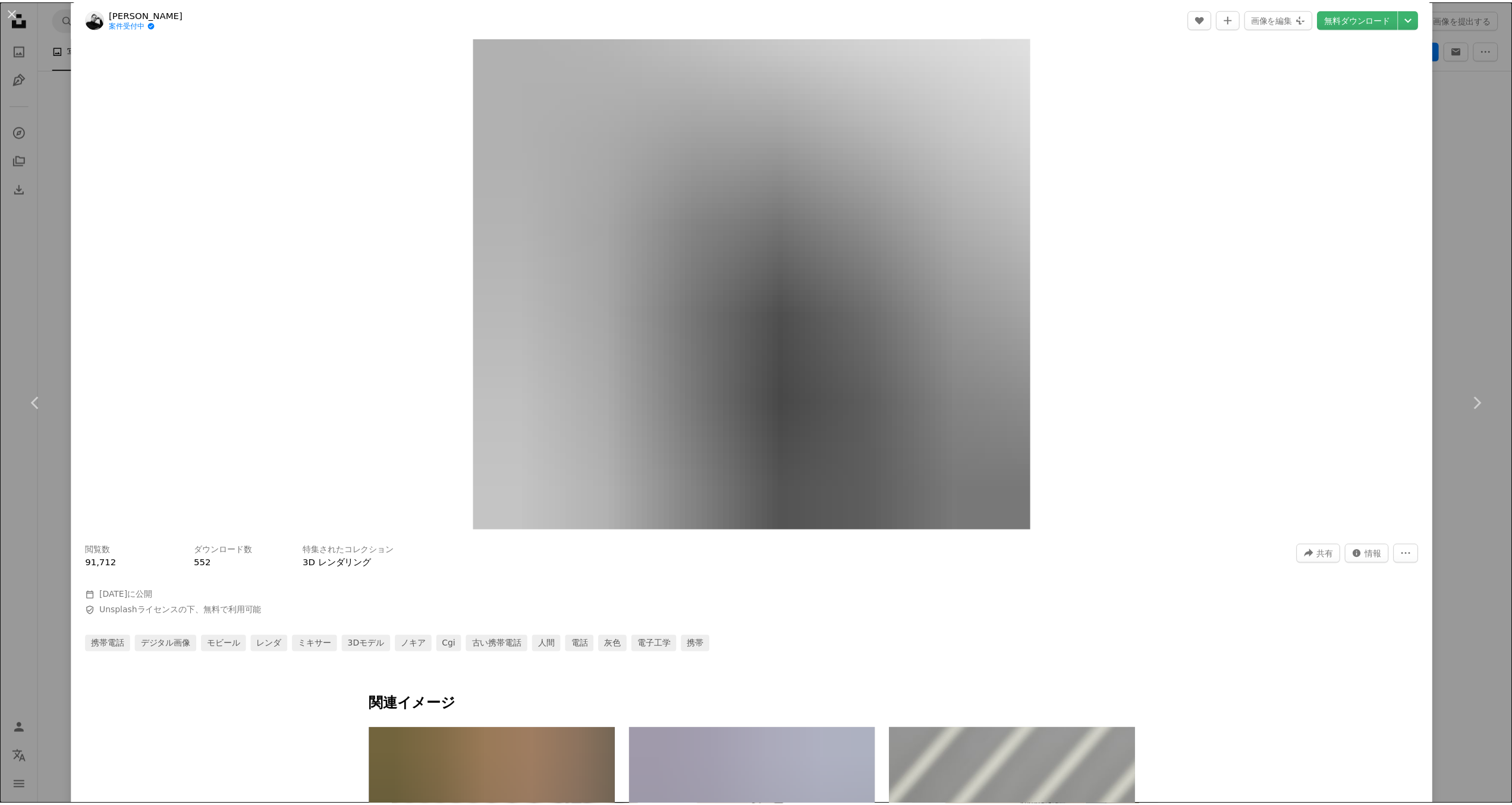
scroll to position [178, 0]
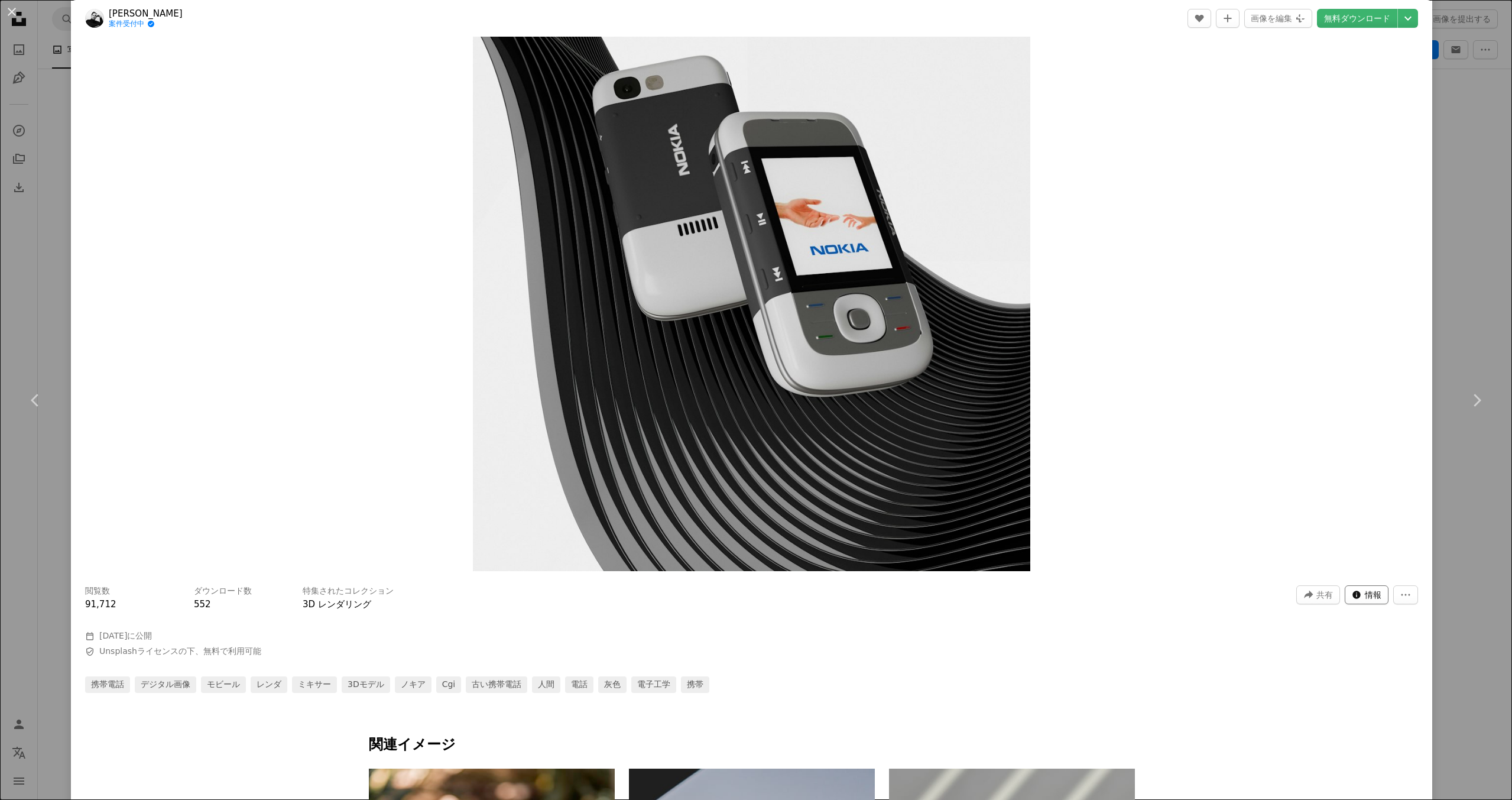
click at [1363, 596] on button "Info icon 情報" at bounding box center [1366, 594] width 44 height 19
click at [1339, 564] on button "ダウンロード数" at bounding box center [1334, 561] width 86 height 14
click at [1086, 676] on div "携帯電話 デジタル画像 モビール レンダ ミキサー 3Dモデル ノキア cgi 古い携帯電話 人間 電話 灰色 電子工学 携帯" at bounding box center [751, 685] width 1333 height 17
click at [1447, 567] on div "An X shape Chevron left Chevron right [PERSON_NAME] 案件受付中 A checkmark inside of…" at bounding box center [756, 400] width 1512 height 800
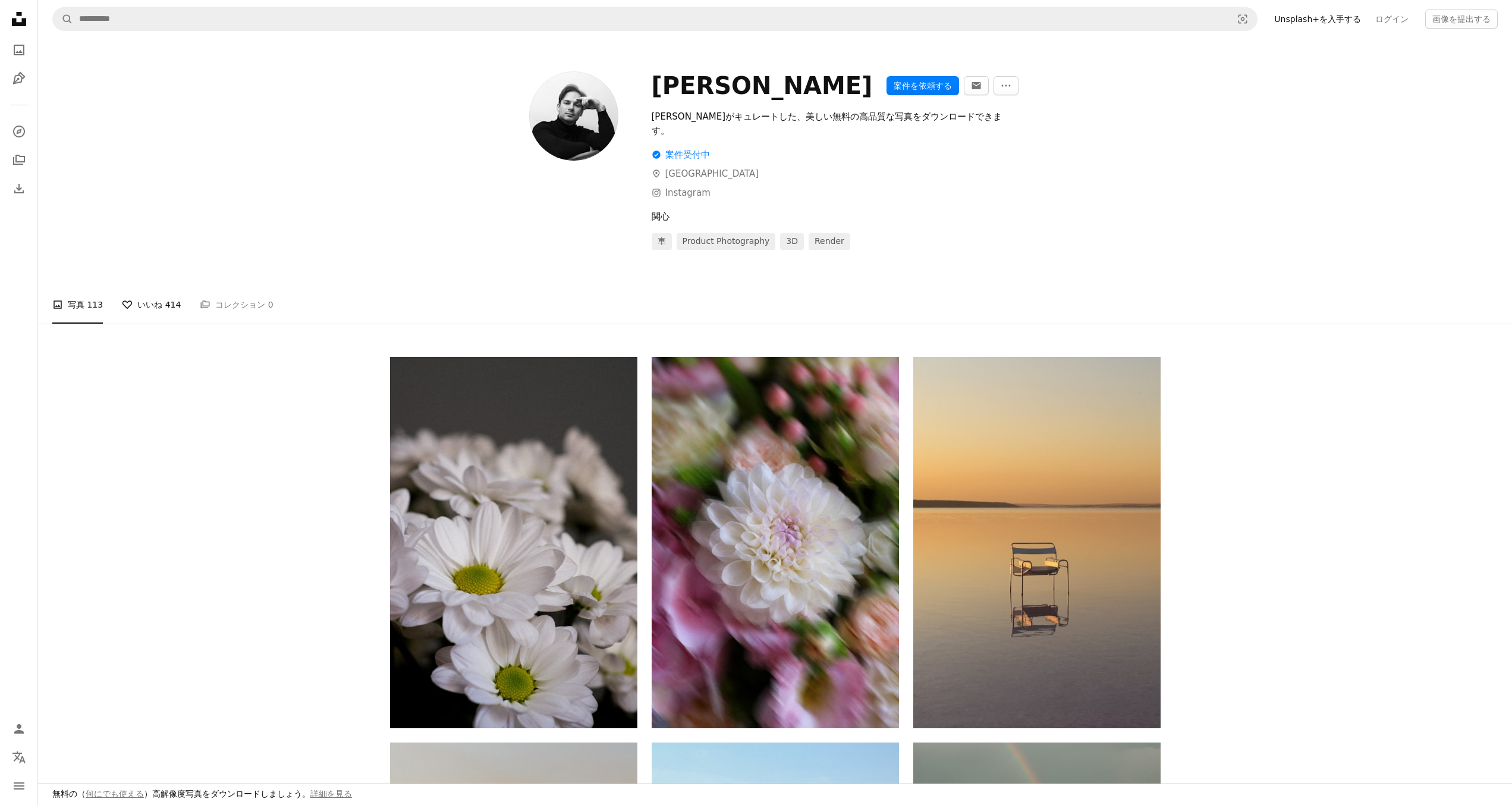
click at [145, 291] on link "A heart いいね 414" at bounding box center [151, 304] width 59 height 38
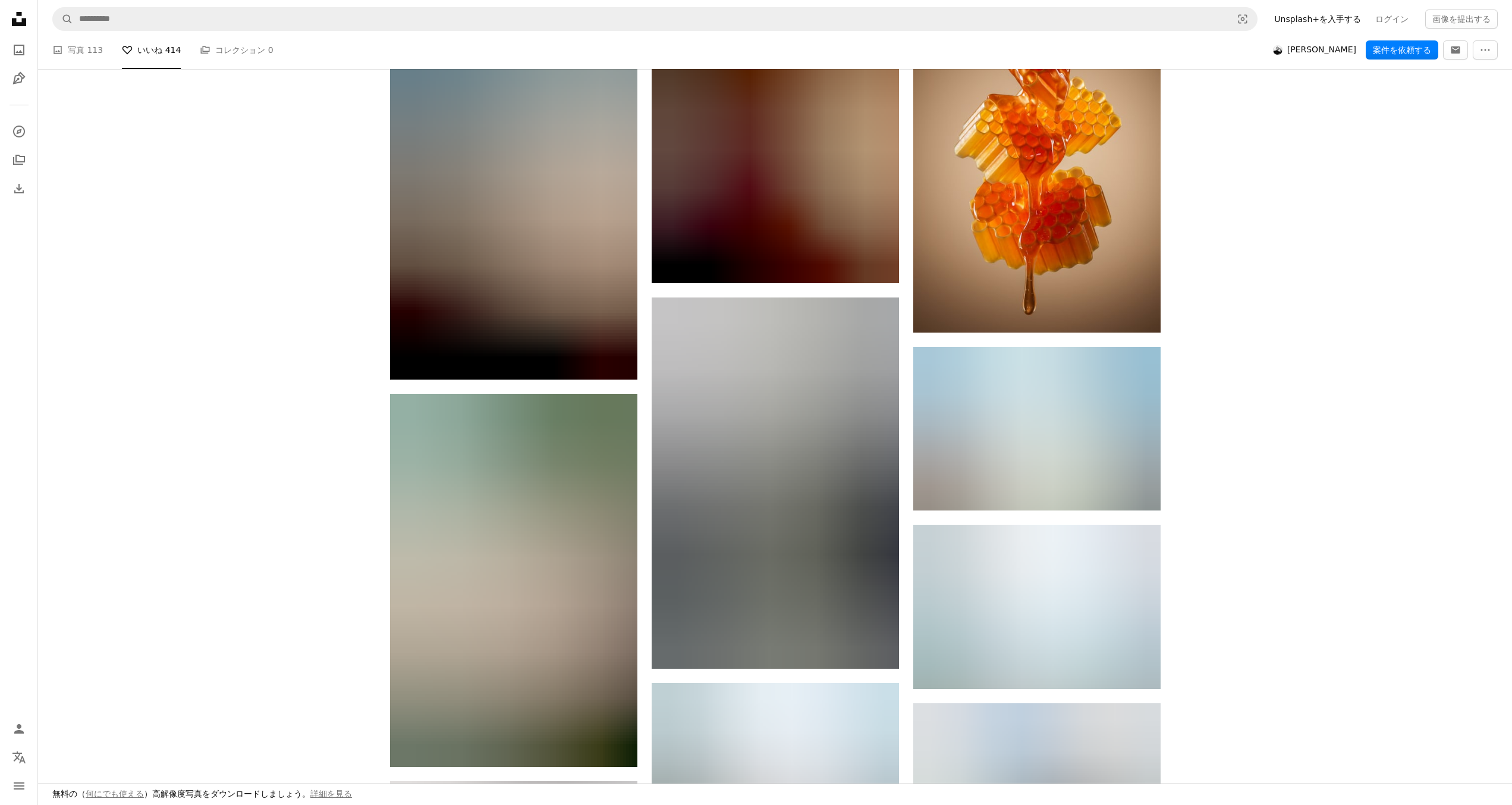
scroll to position [9995, 0]
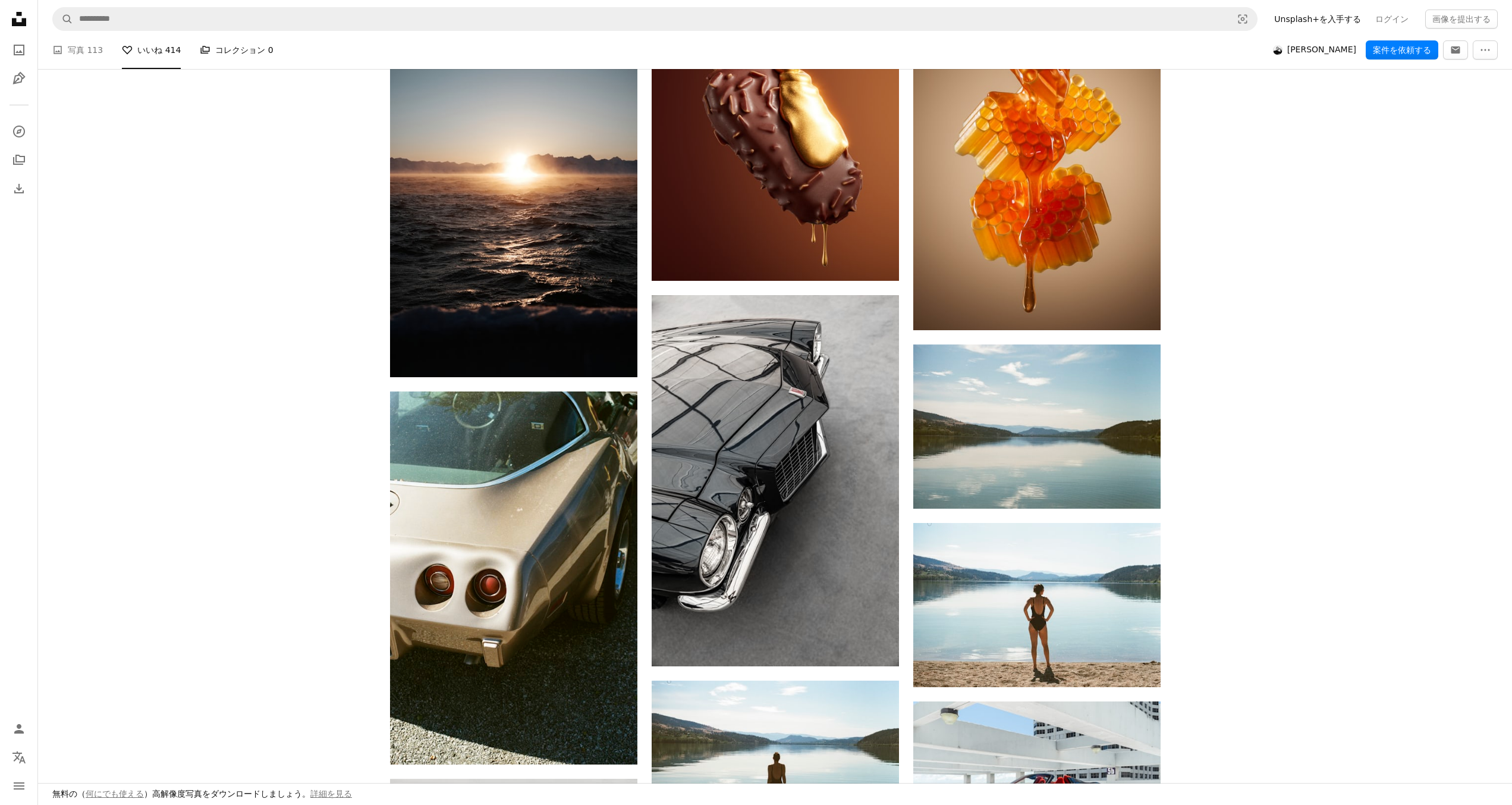
click at [225, 54] on link "A stack of folders コレクション 0" at bounding box center [236, 49] width 73 height 38
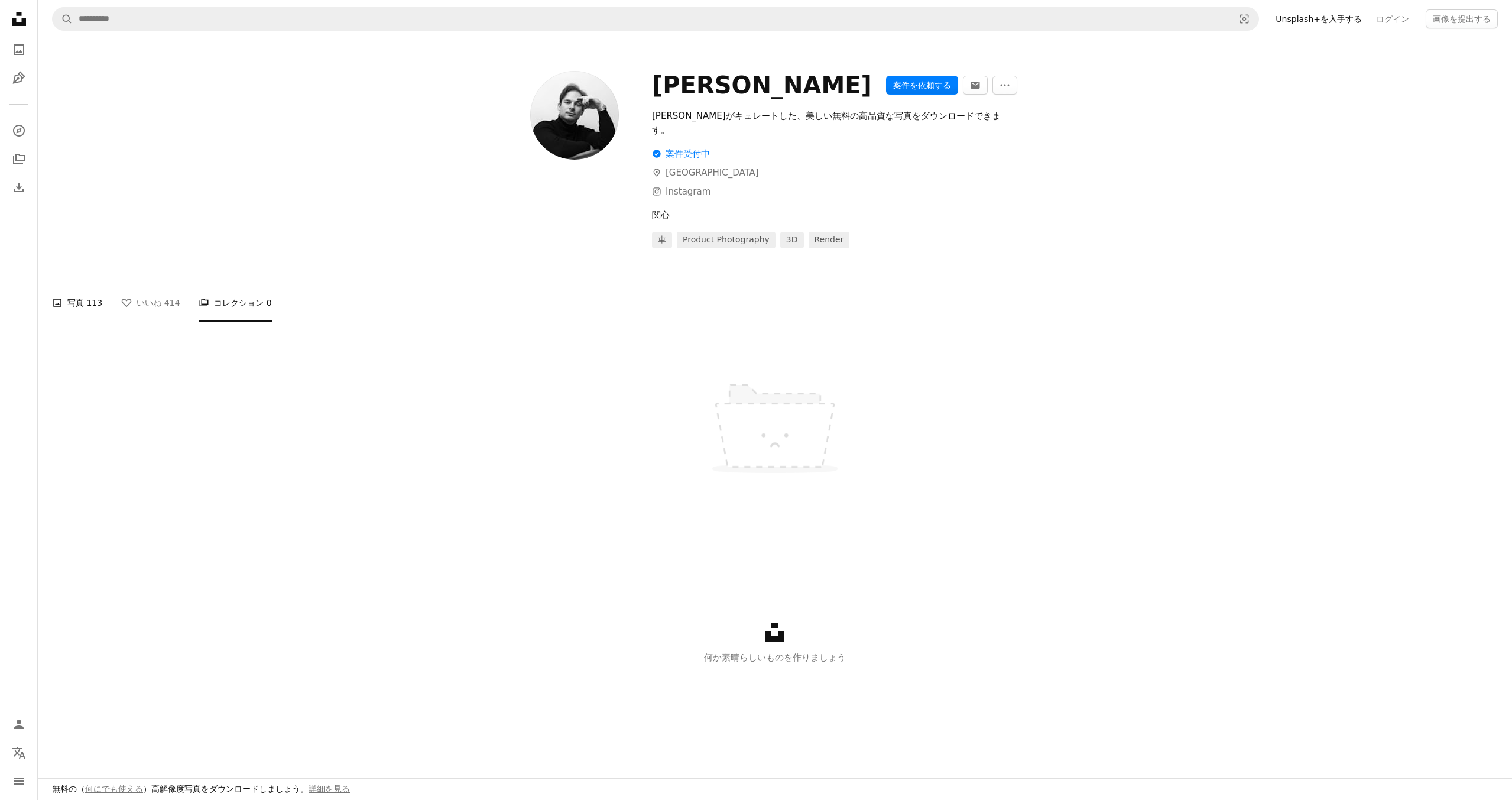
click at [96, 284] on link "A photo 写真 113" at bounding box center [77, 302] width 50 height 38
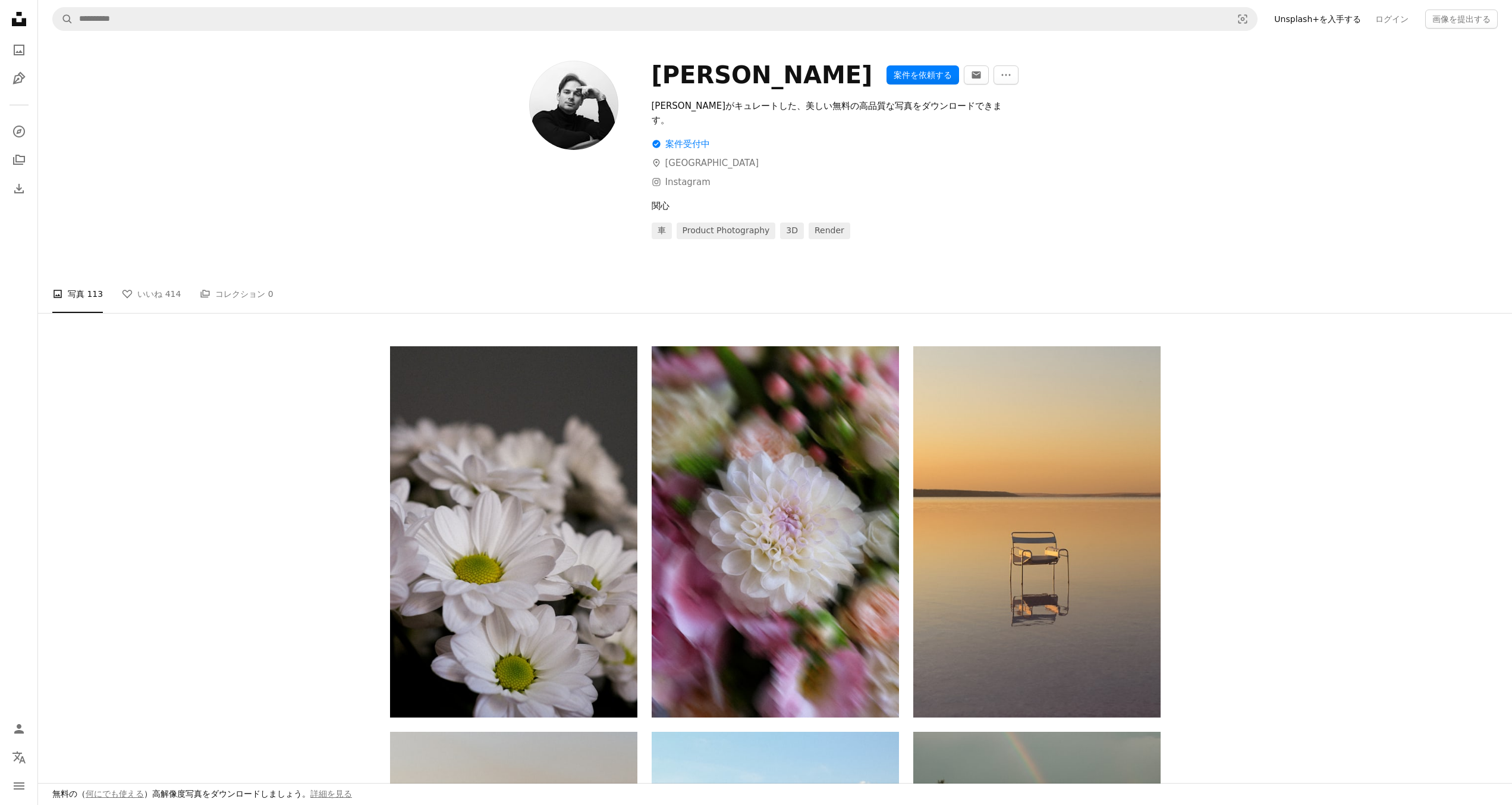
scroll to position [357, 0]
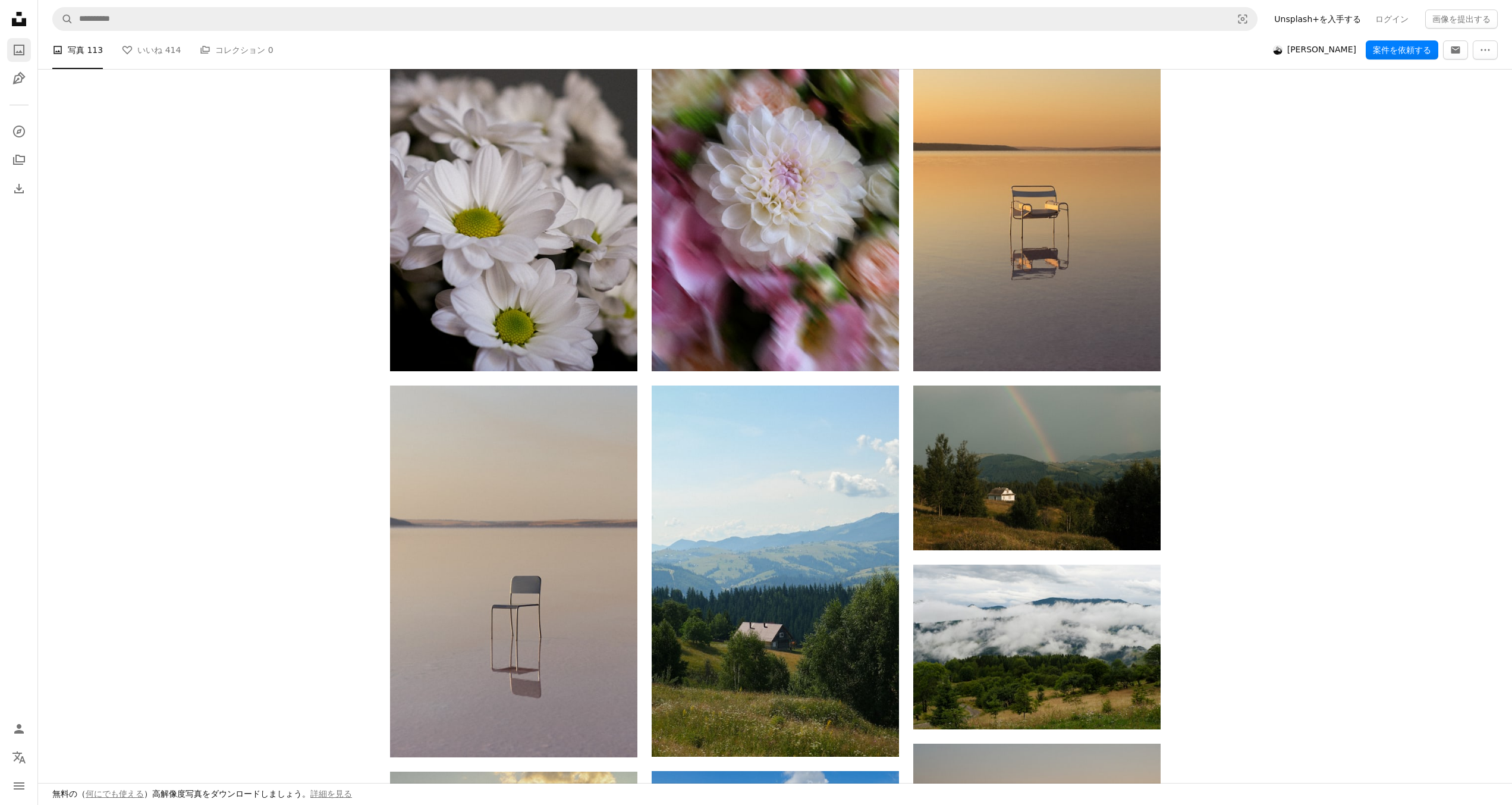
click at [20, 49] on icon "A photo" at bounding box center [19, 49] width 14 height 14
click at [18, 76] on icon "イラスト" at bounding box center [19, 78] width 12 height 12
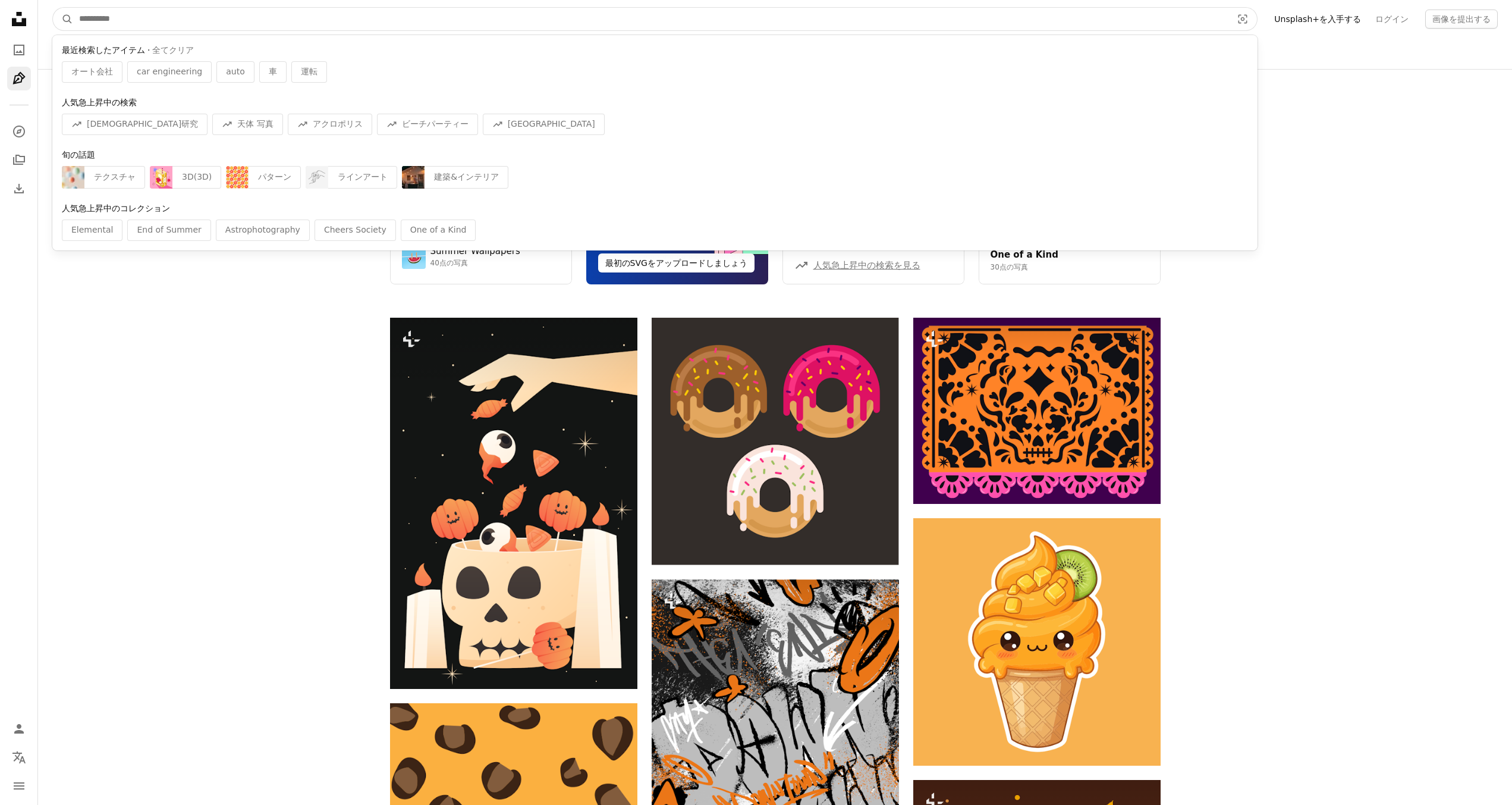
click at [290, 22] on input "サイト内でビジュアルを探す" at bounding box center [651, 19] width 1155 height 22
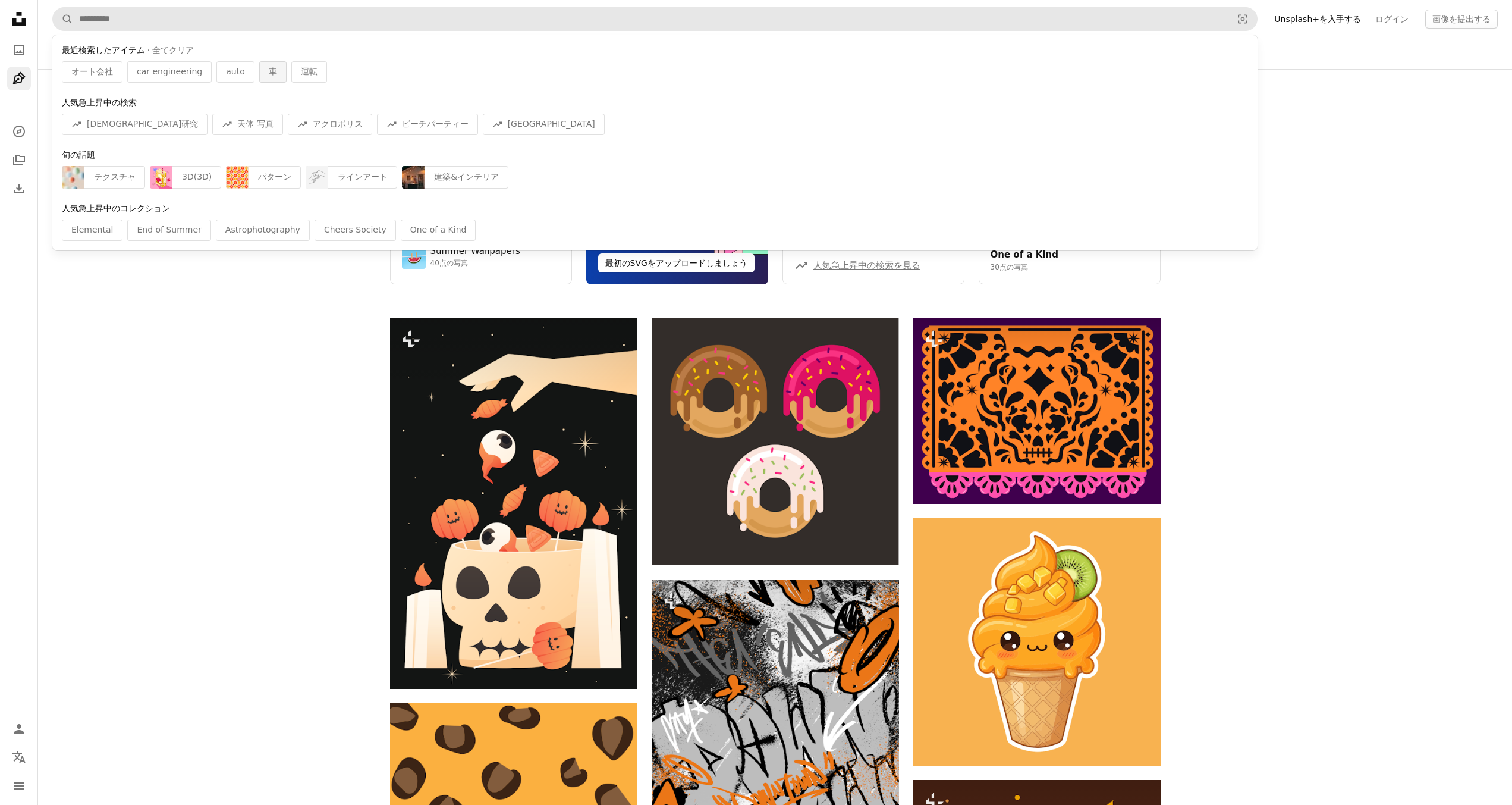
click at [269, 72] on span "車" at bounding box center [273, 71] width 8 height 12
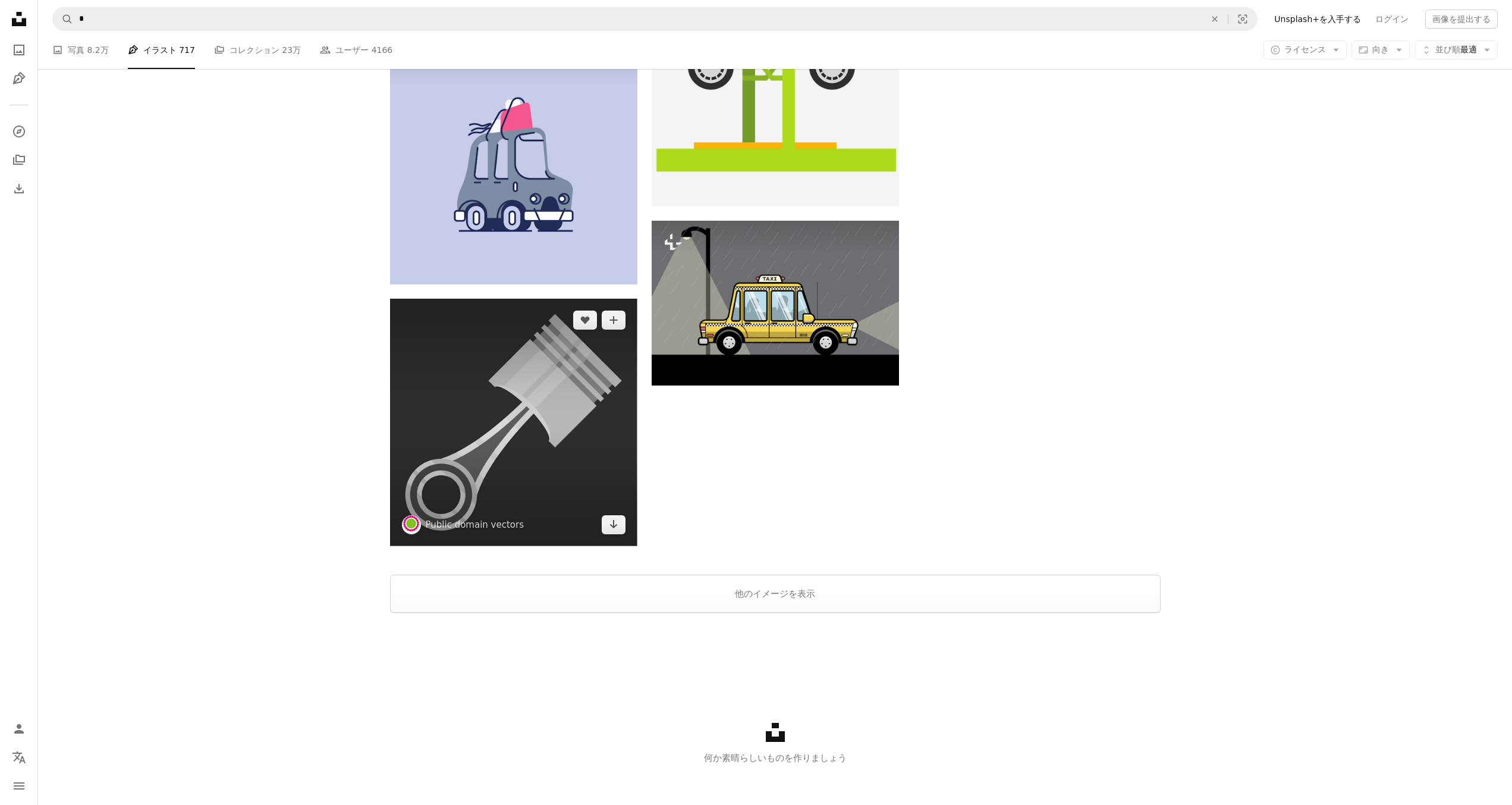
scroll to position [1368, 0]
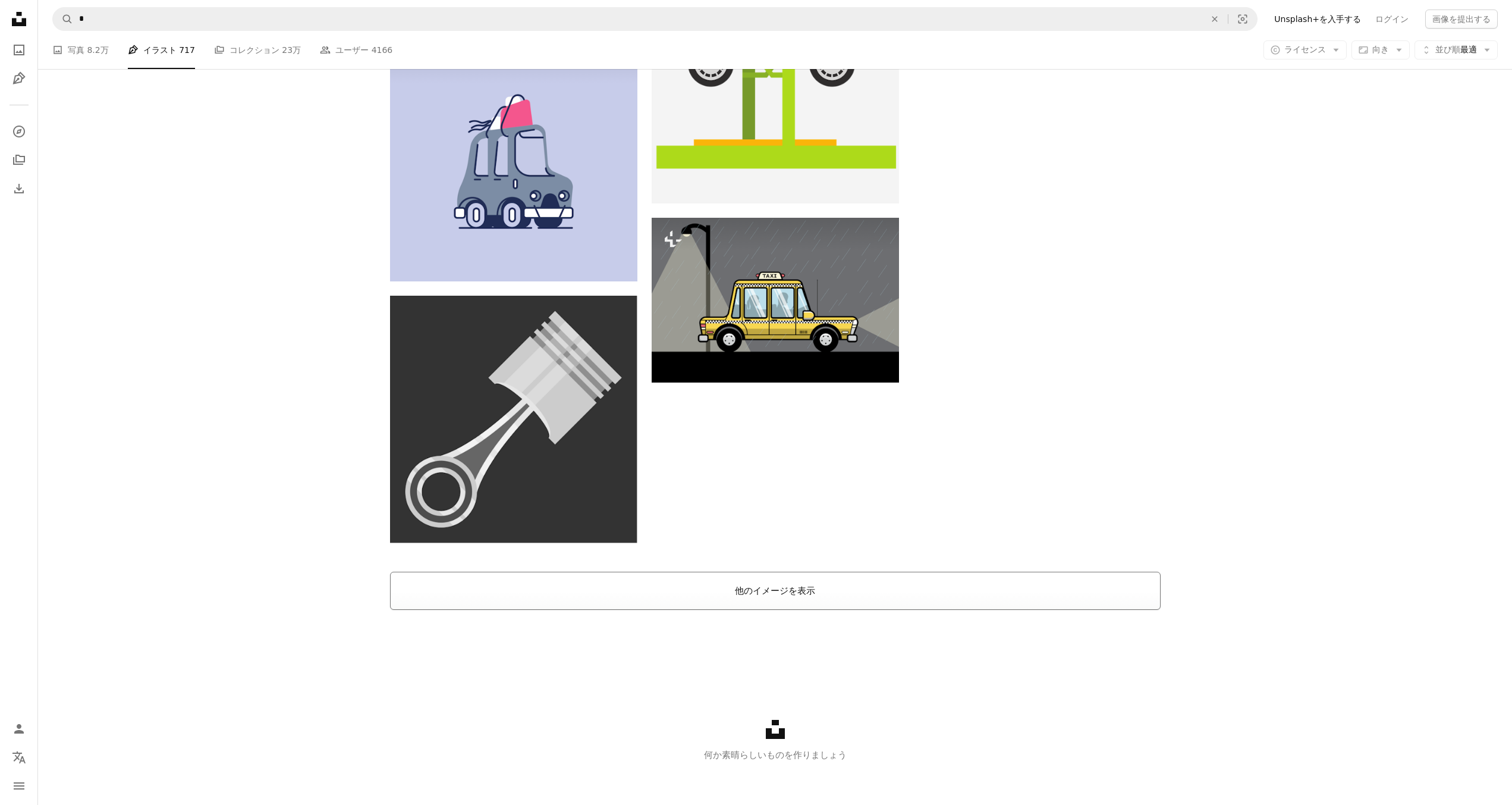
click at [707, 579] on button "他のイメージを表示" at bounding box center [775, 590] width 771 height 38
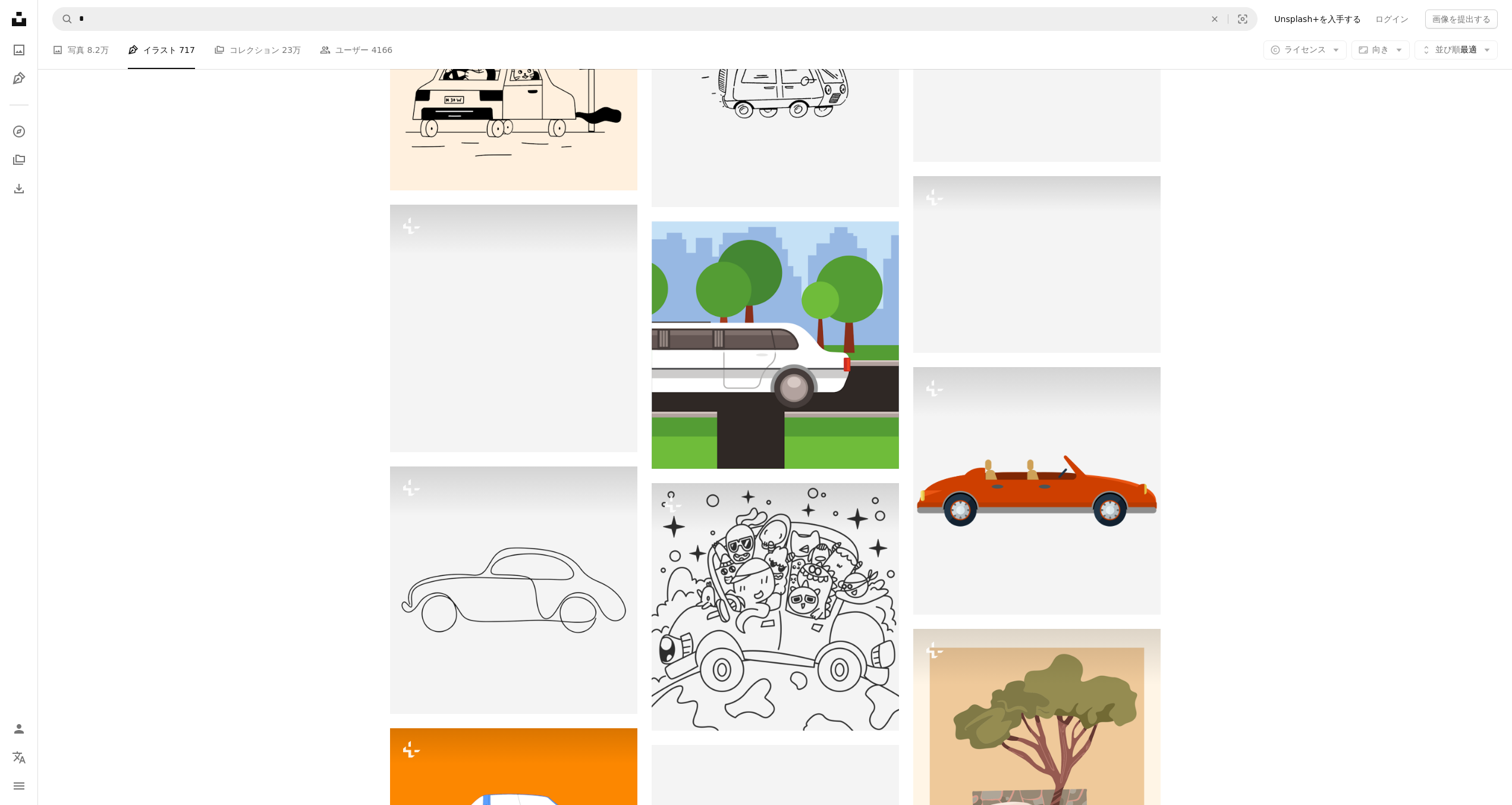
scroll to position [3510, 0]
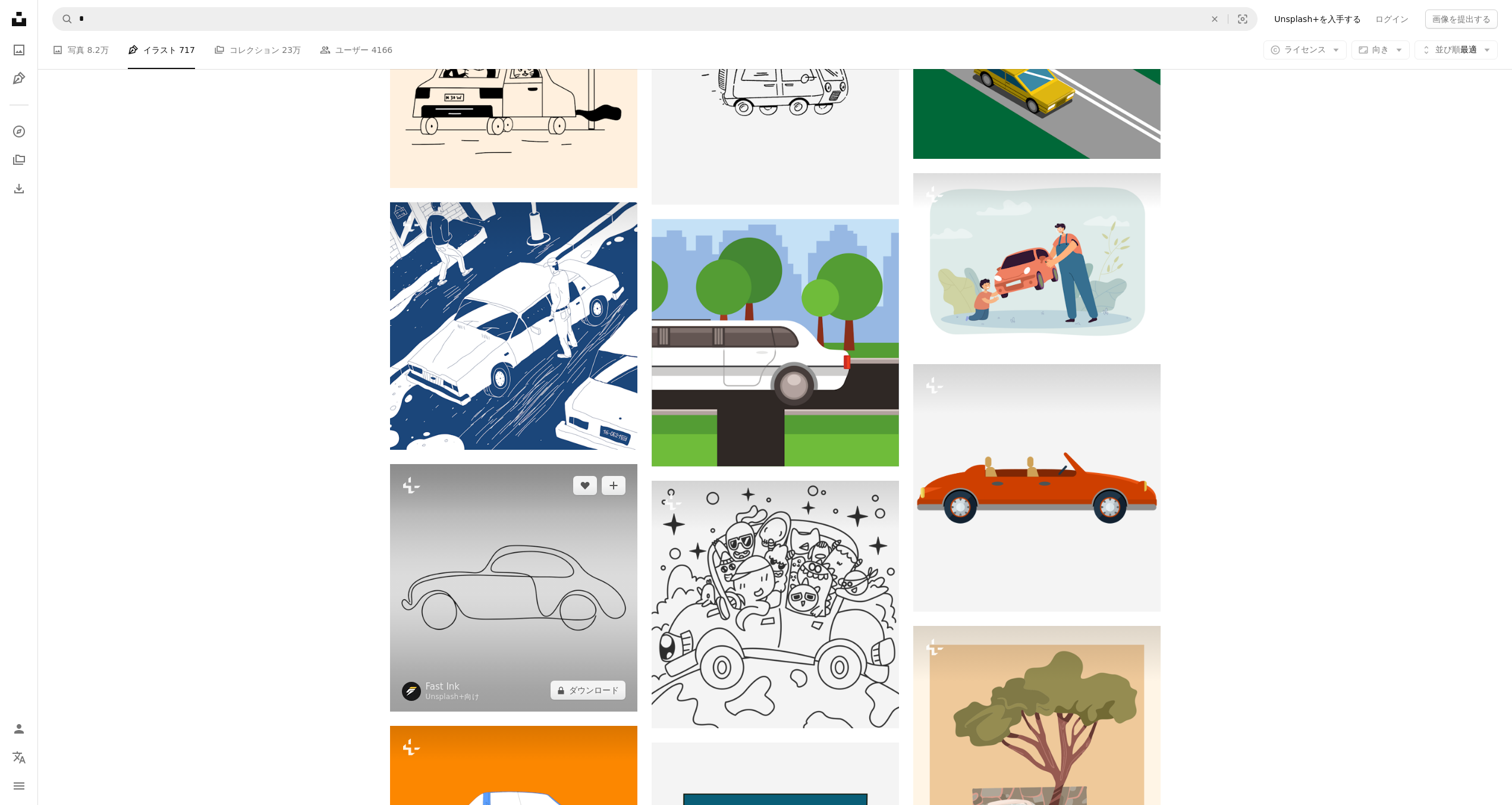
click at [497, 554] on img at bounding box center [514, 588] width 247 height 247
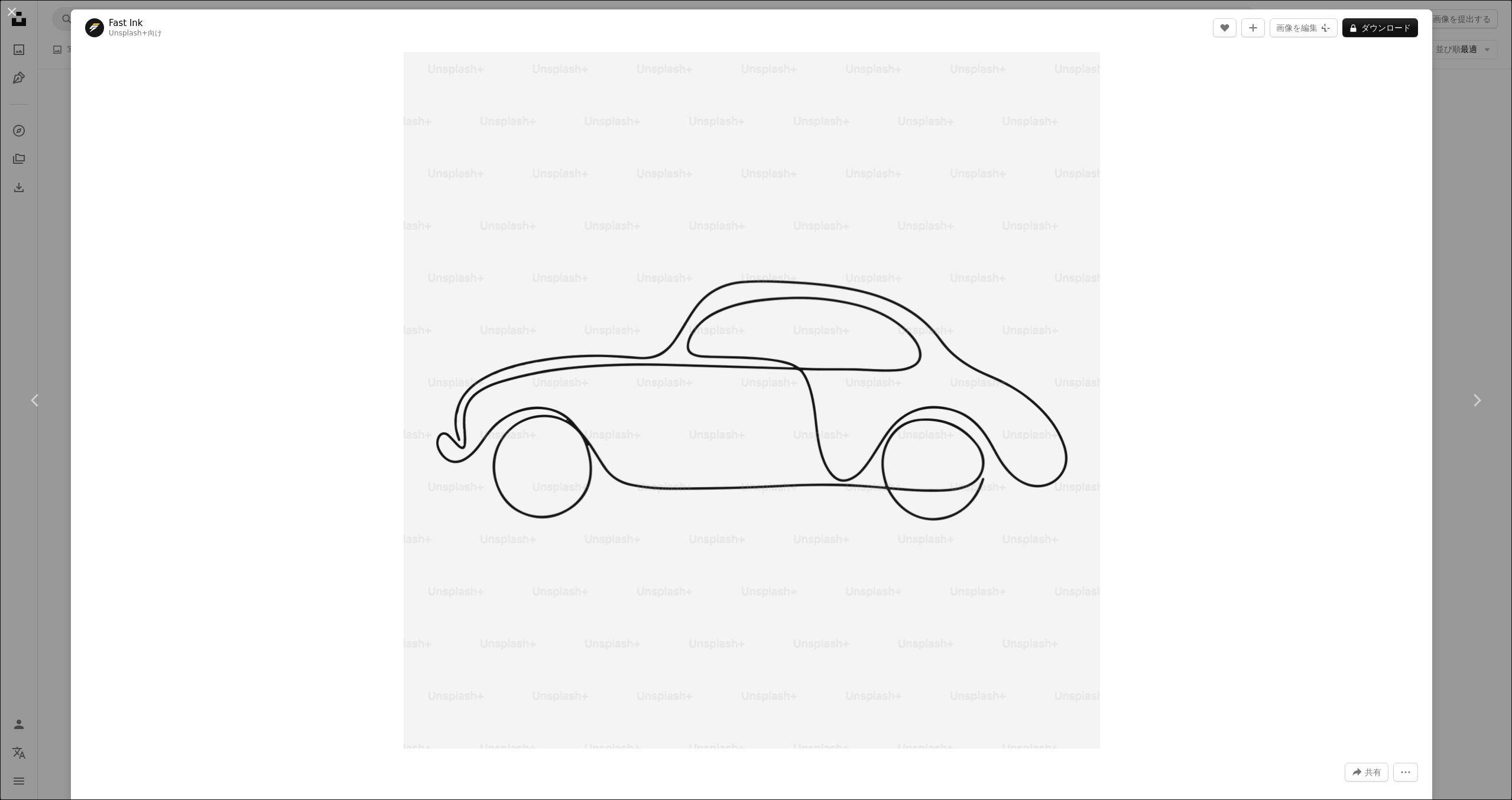
click at [1454, 467] on div "An X shape Chevron left Chevron right Fast Ink Unsplash+ 向け A heart A plus sign…" at bounding box center [756, 400] width 1512 height 800
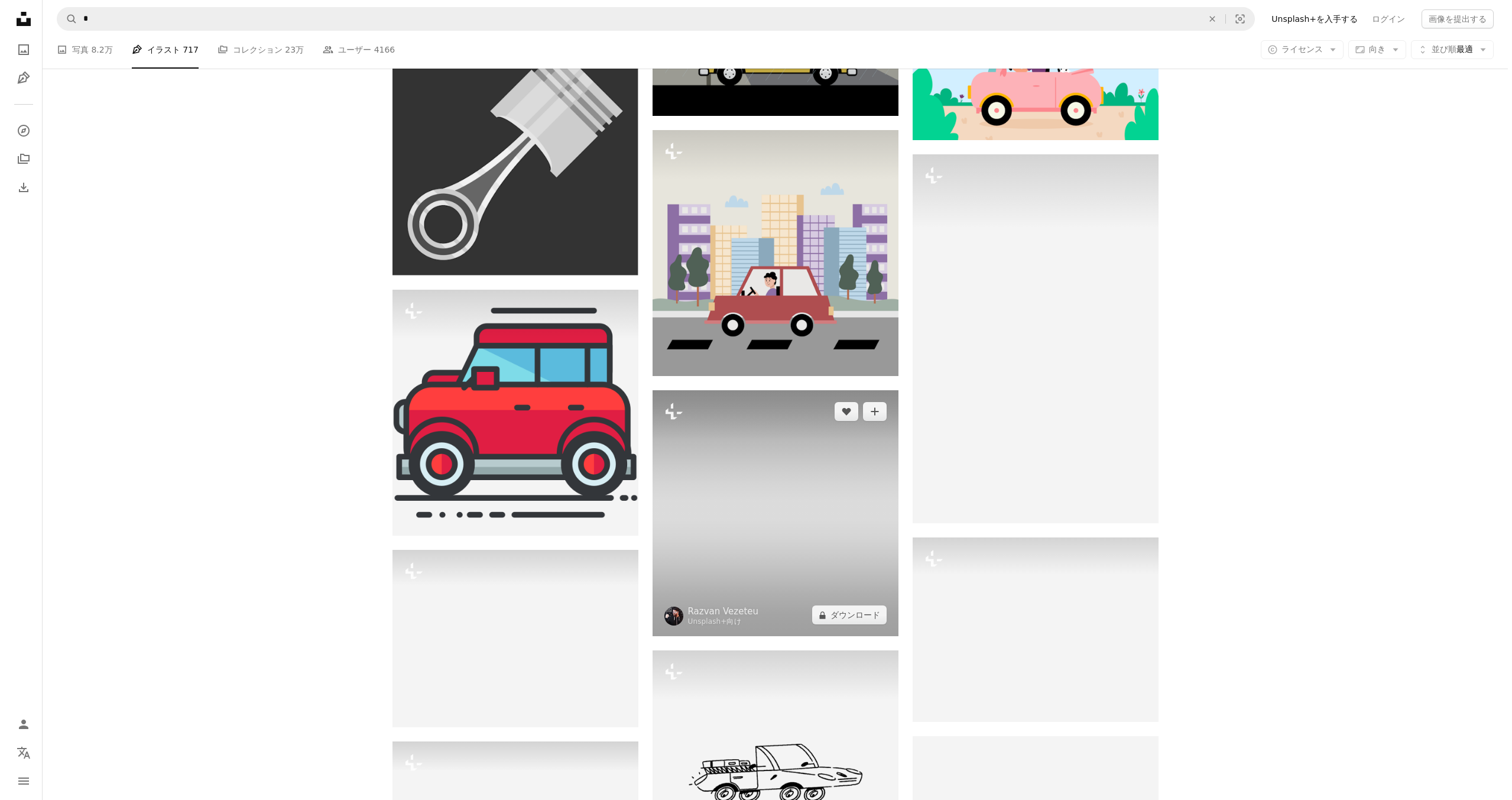
scroll to position [1892, 0]
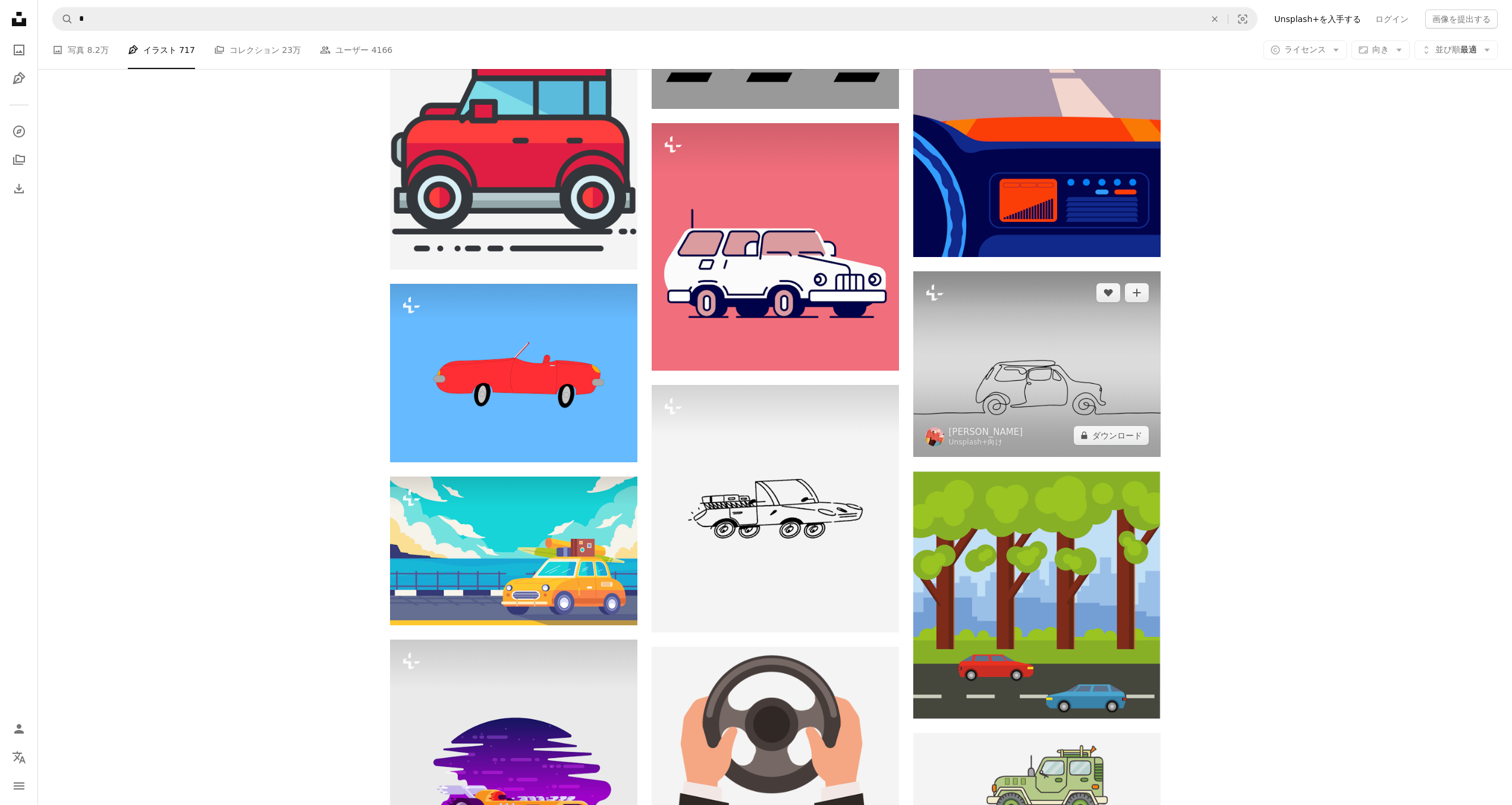
click at [1028, 397] on img at bounding box center [1037, 364] width 247 height 185
